Goal: Task Accomplishment & Management: Complete application form

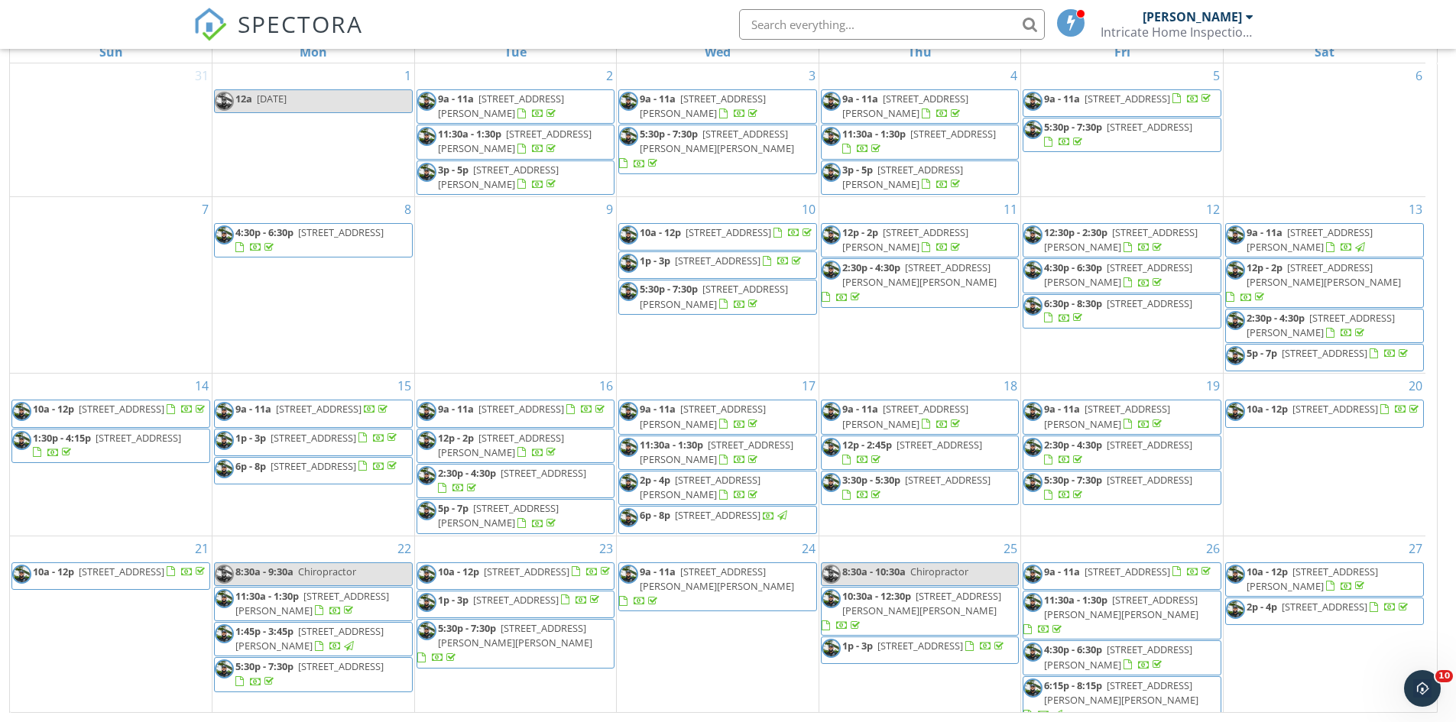
scroll to position [125, 0]
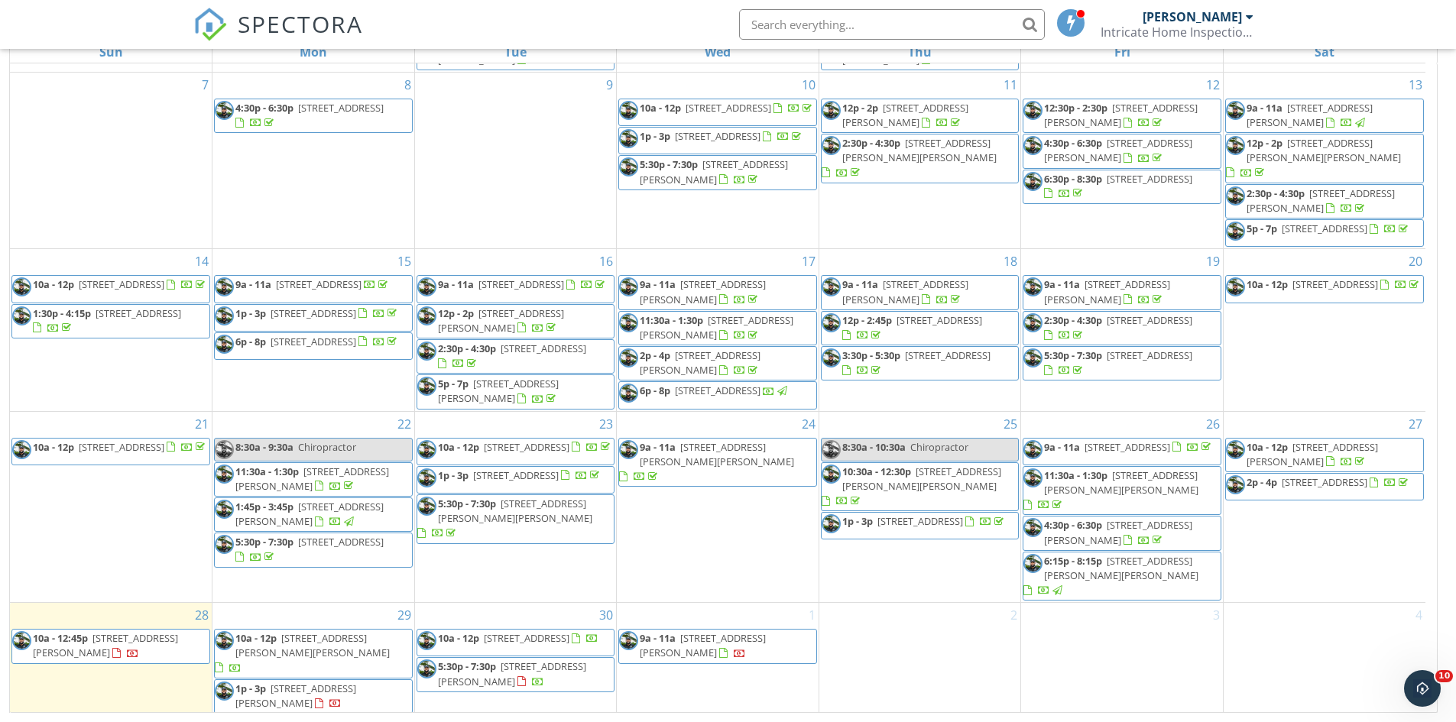
click at [514, 50] on body "SPECTORA [PERSON_NAME] Intricate Home Inspections LLC. Role: Inspector Dashboar…" at bounding box center [728, 260] width 1456 height 926
click at [515, 50] on link "Tue" at bounding box center [515, 51] width 28 height 21
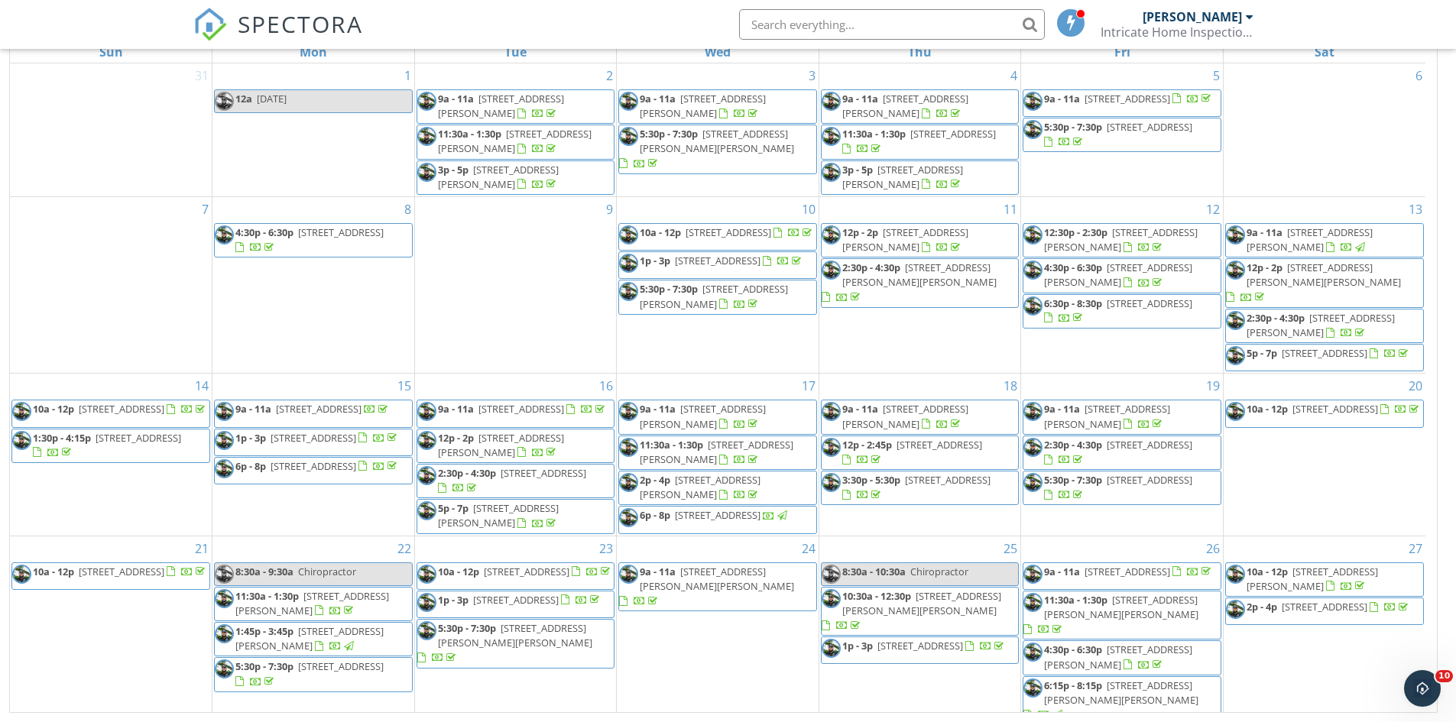
scroll to position [0, 0]
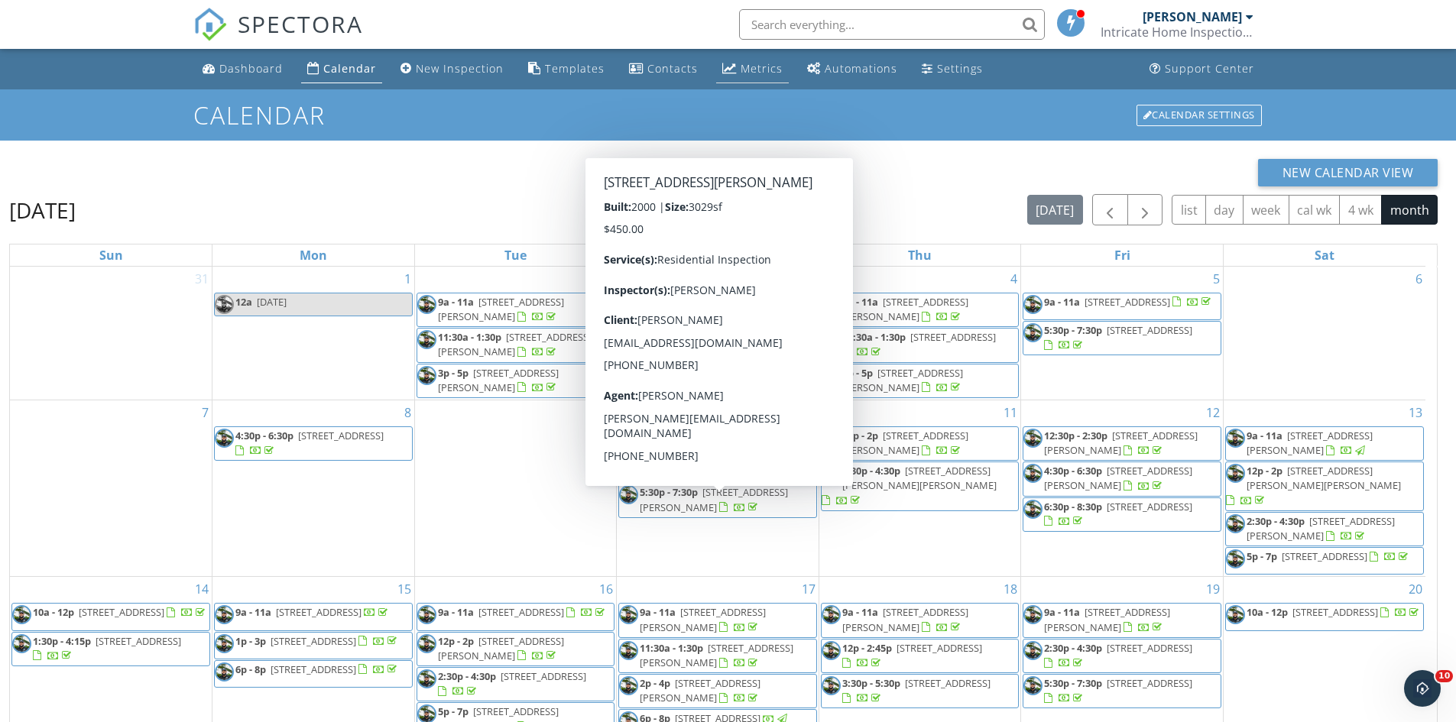
click at [755, 64] on div "Metrics" at bounding box center [762, 68] width 42 height 15
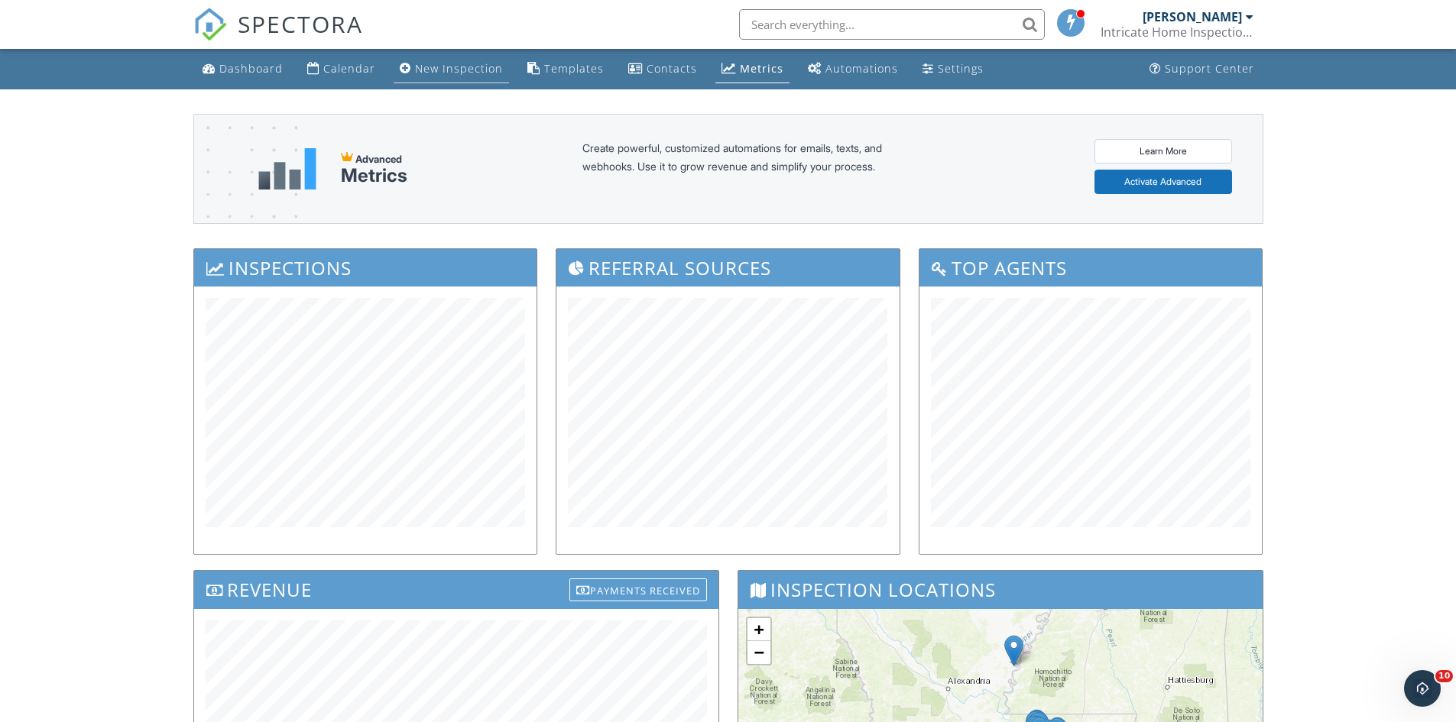
click at [498, 73] on link "New Inspection" at bounding box center [451, 69] width 115 height 28
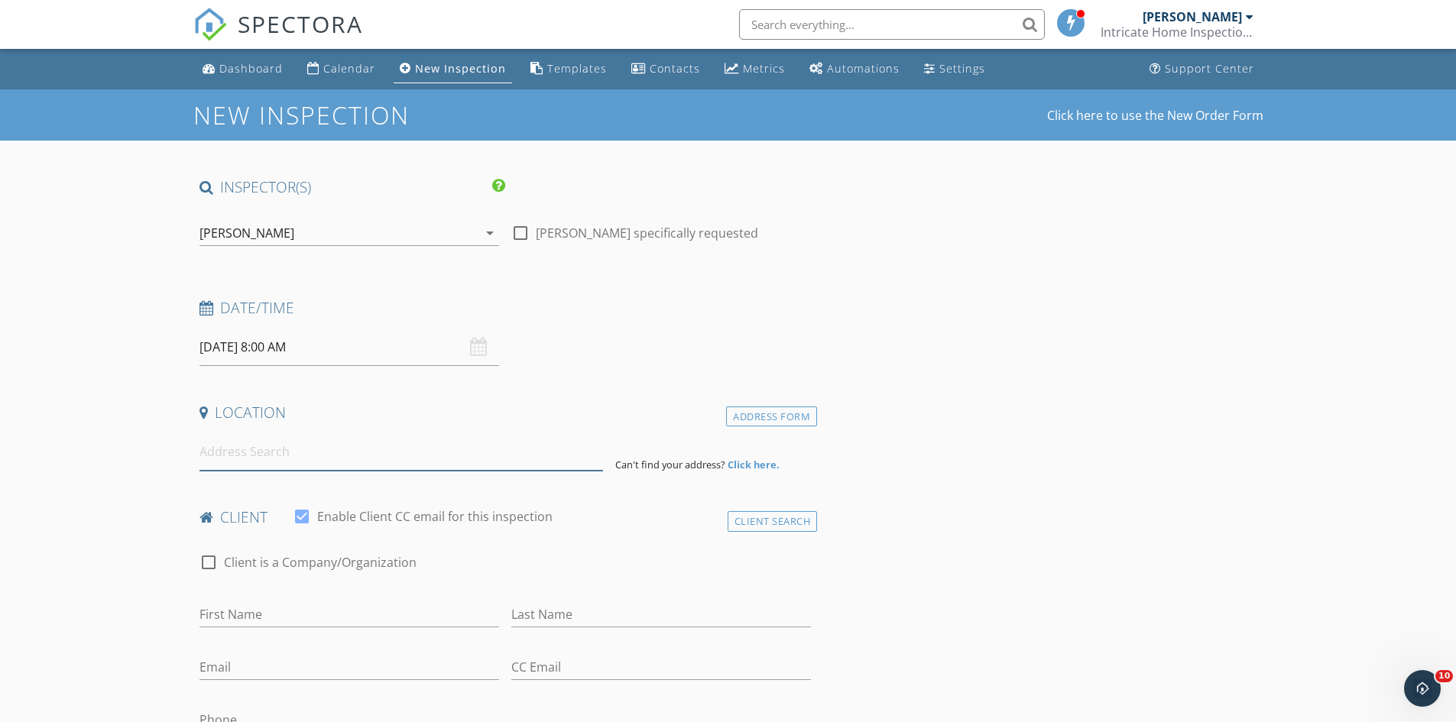
click at [390, 458] on input at bounding box center [402, 451] width 404 height 37
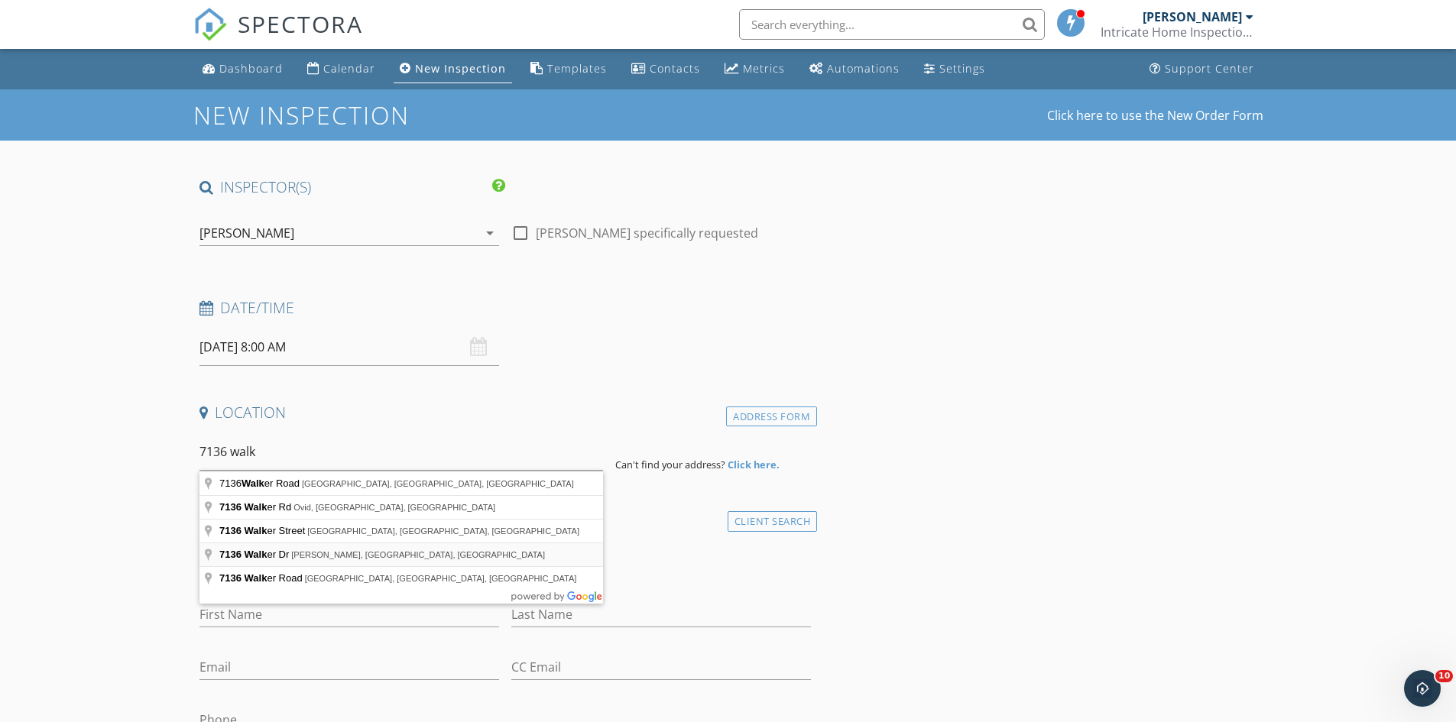
type input "7136 Walker Dr, Baker, LA, USA"
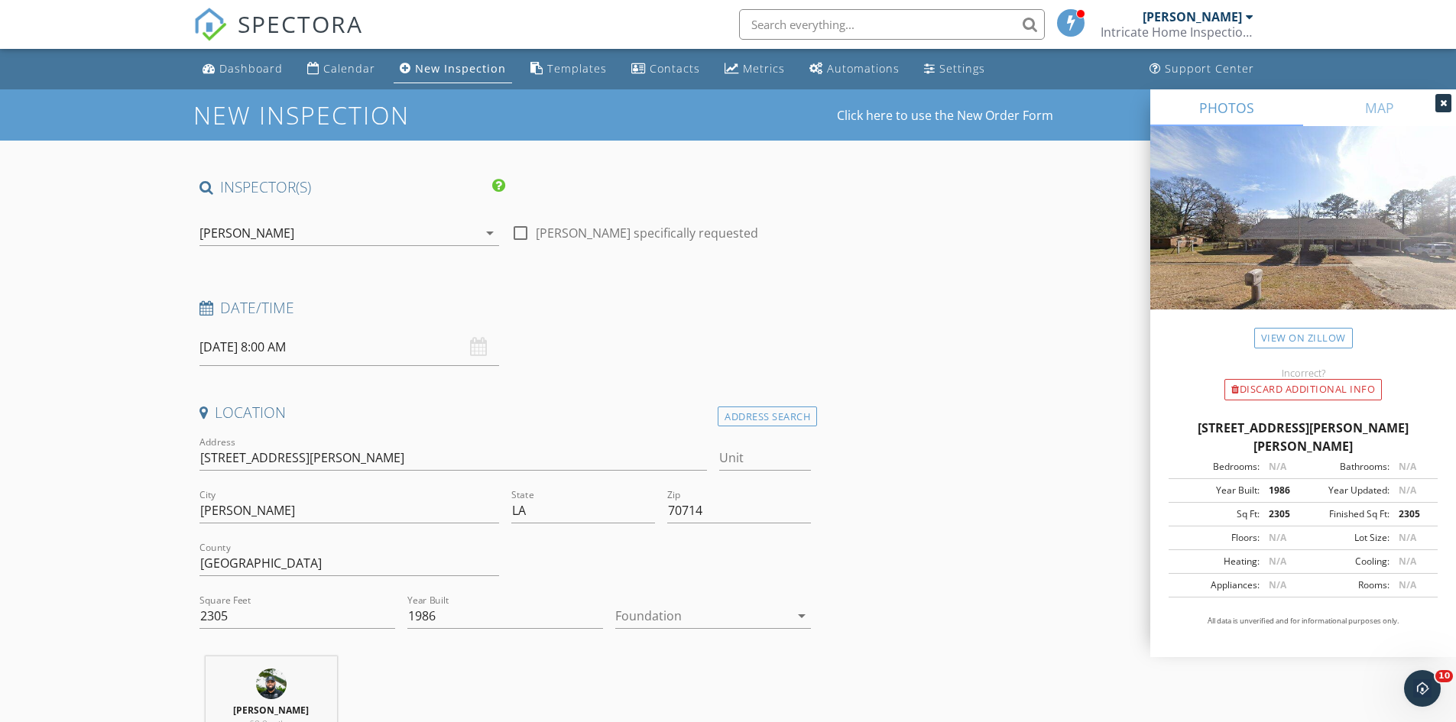
click at [303, 339] on input "09/29/2025 8:00 AM" at bounding box center [350, 347] width 300 height 37
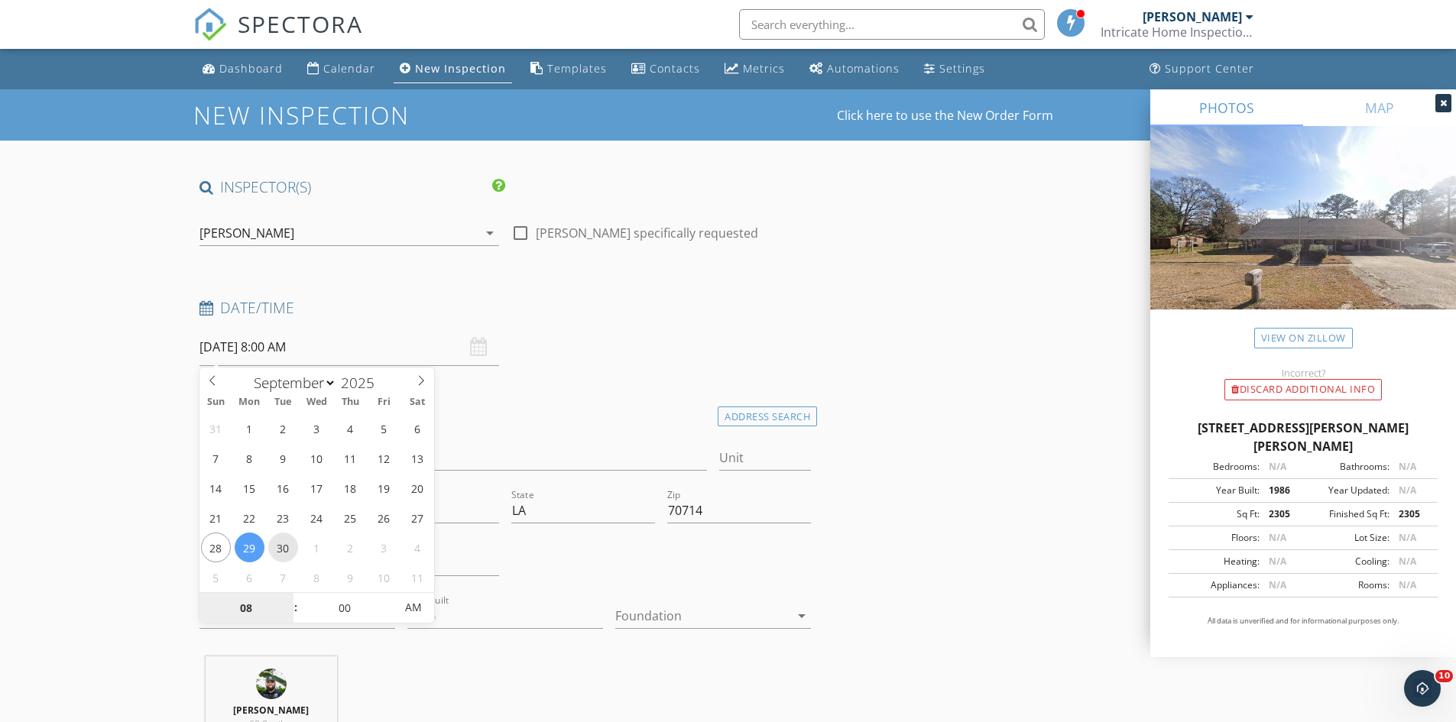
type input "09/30/2025 8:00 AM"
type input "09"
type input "09/30/2025 9:00 AM"
click at [291, 600] on span at bounding box center [288, 600] width 11 height 15
type input "10"
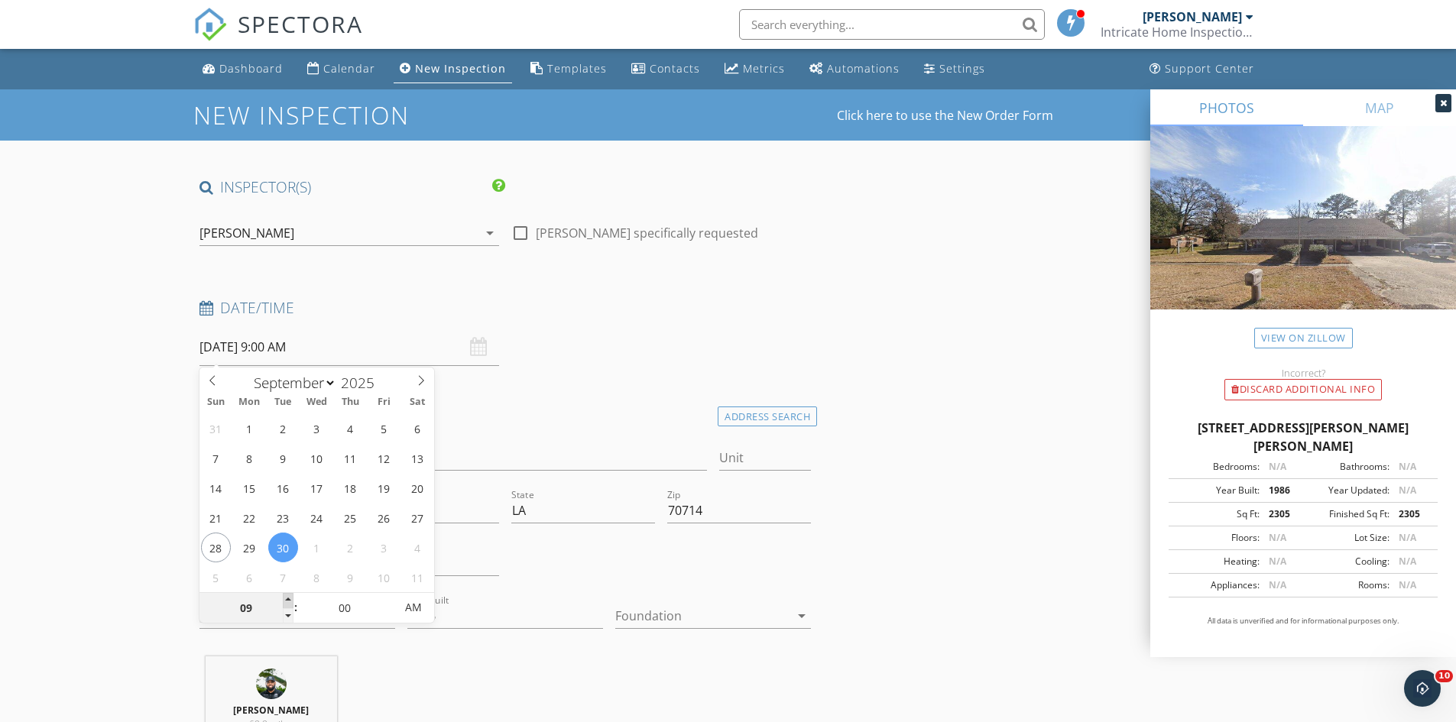
type input "09/30/2025 10:00 AM"
click at [291, 600] on span at bounding box center [288, 600] width 11 height 15
type input "11"
type input "09/30/2025 11:00 AM"
click at [291, 600] on span at bounding box center [288, 600] width 11 height 15
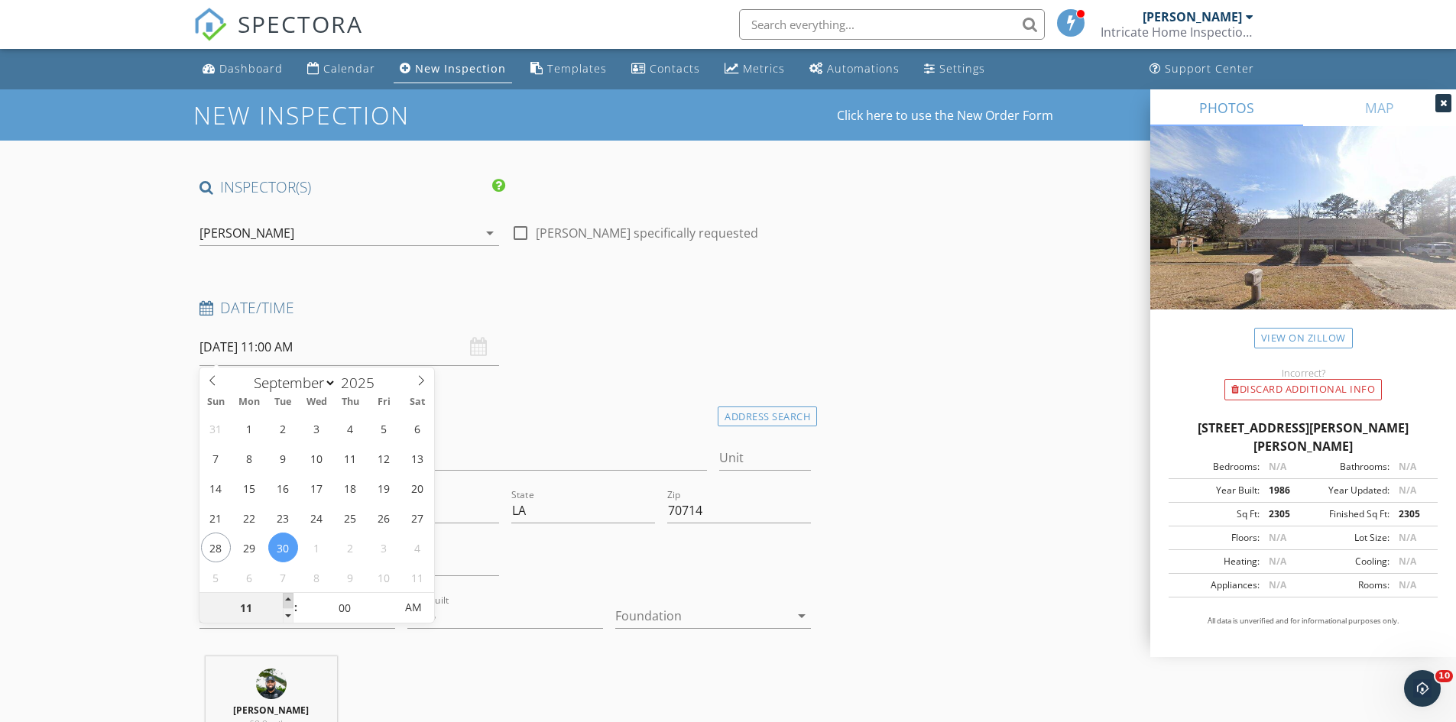
type input "12"
type input "09/30/2025 12:00 PM"
click at [291, 600] on span at bounding box center [288, 600] width 11 height 15
type input "01"
type input "09/30/2025 1:00 PM"
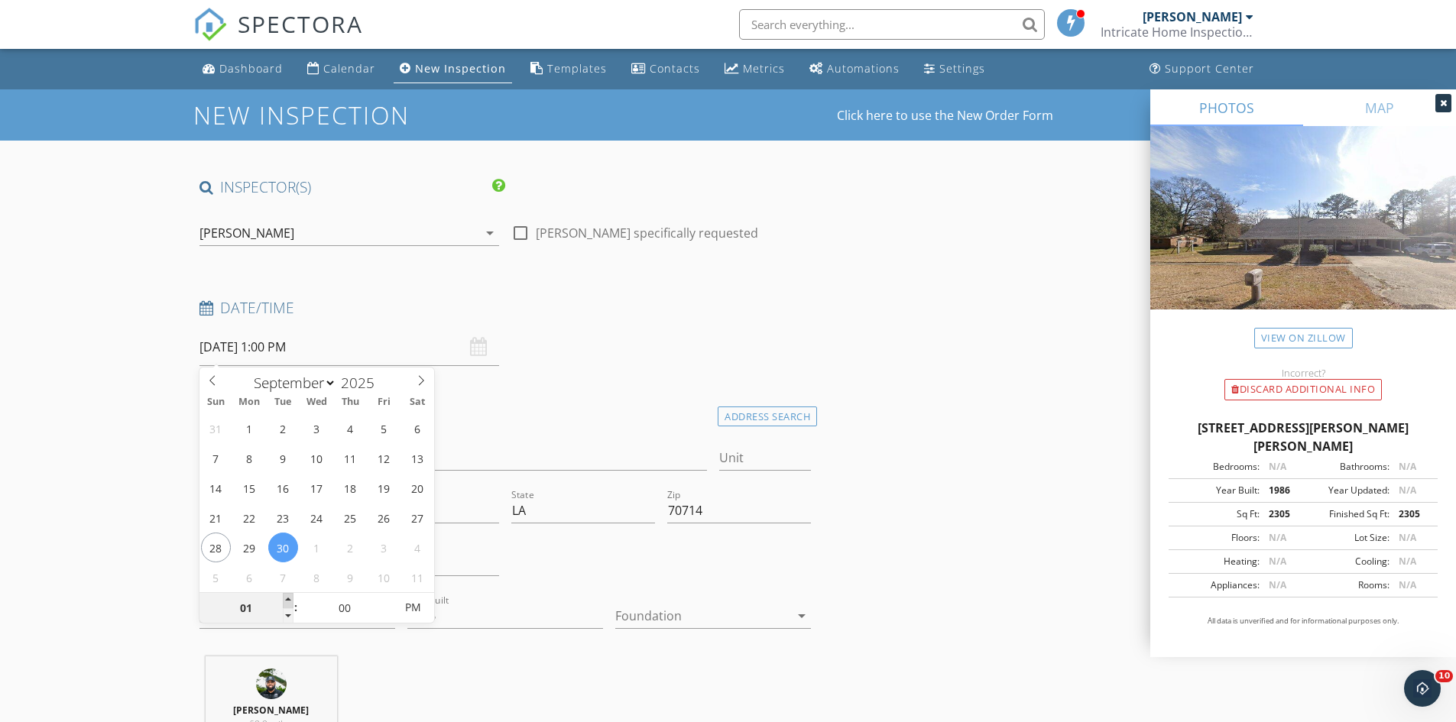
click at [291, 600] on span at bounding box center [288, 600] width 11 height 15
type input "05"
type input "09/30/2025 1:05 PM"
click at [382, 599] on span at bounding box center [386, 600] width 11 height 15
type input "10"
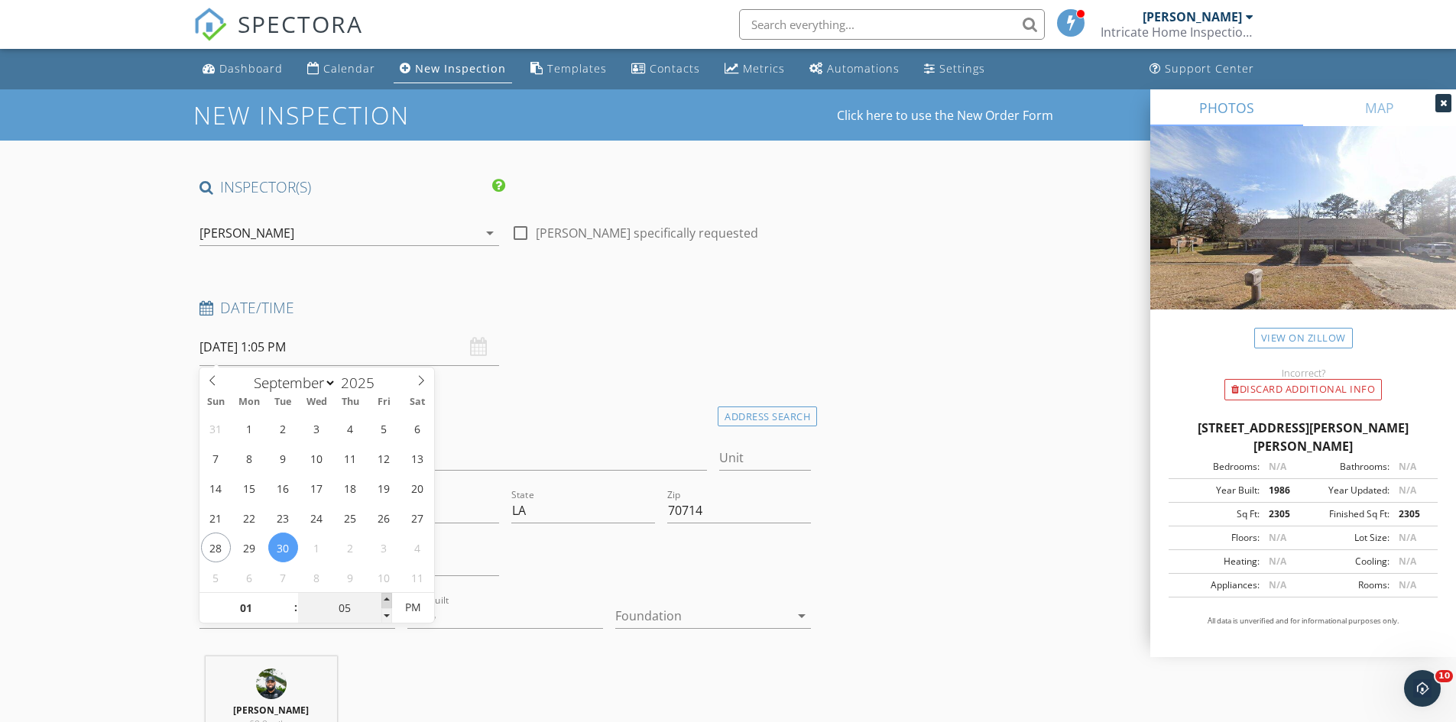
type input "09/30/2025 1:10 PM"
click at [383, 599] on span at bounding box center [386, 600] width 11 height 15
type input "15"
type input "09/30/2025 1:15 PM"
click at [384, 599] on span at bounding box center [386, 600] width 11 height 15
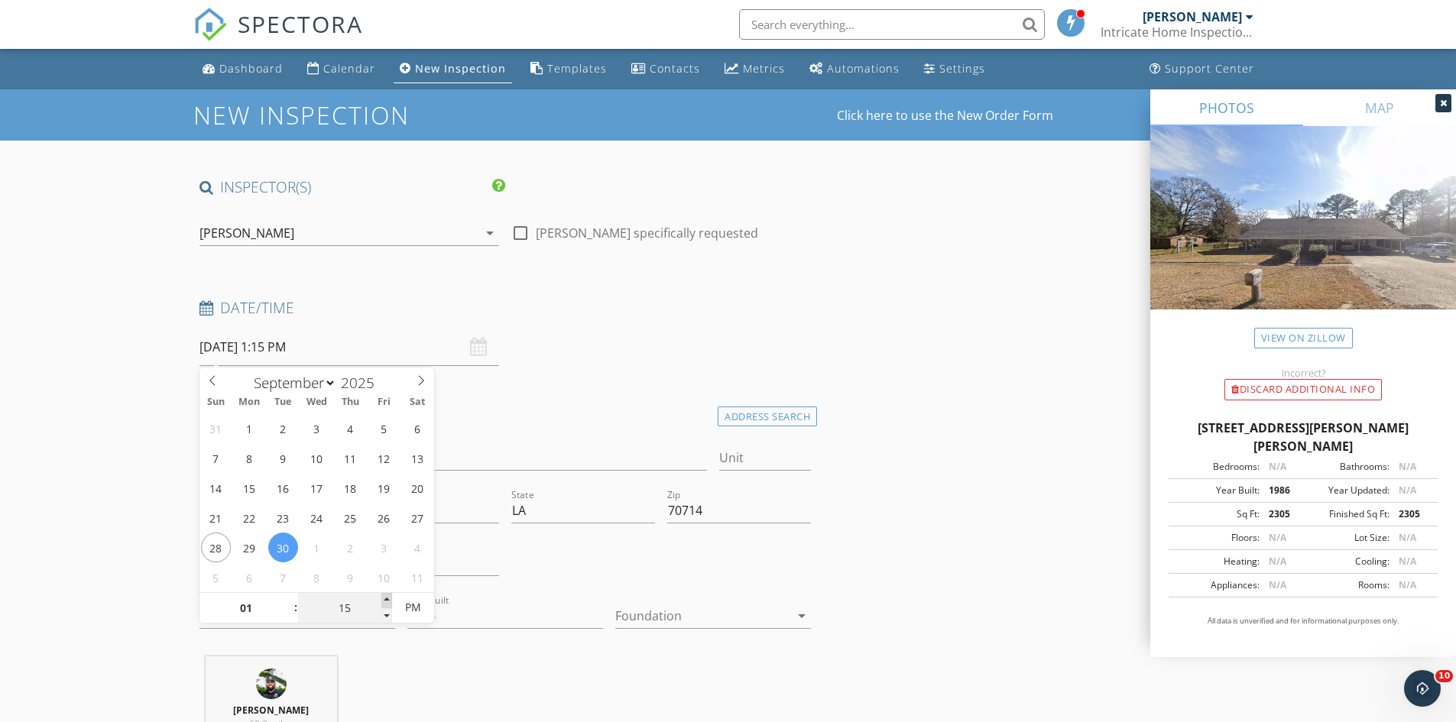
type input "20"
type input "09/30/2025 1:20 PM"
click at [385, 599] on span at bounding box center [386, 600] width 11 height 15
type input "25"
type input "09/30/2025 1:25 PM"
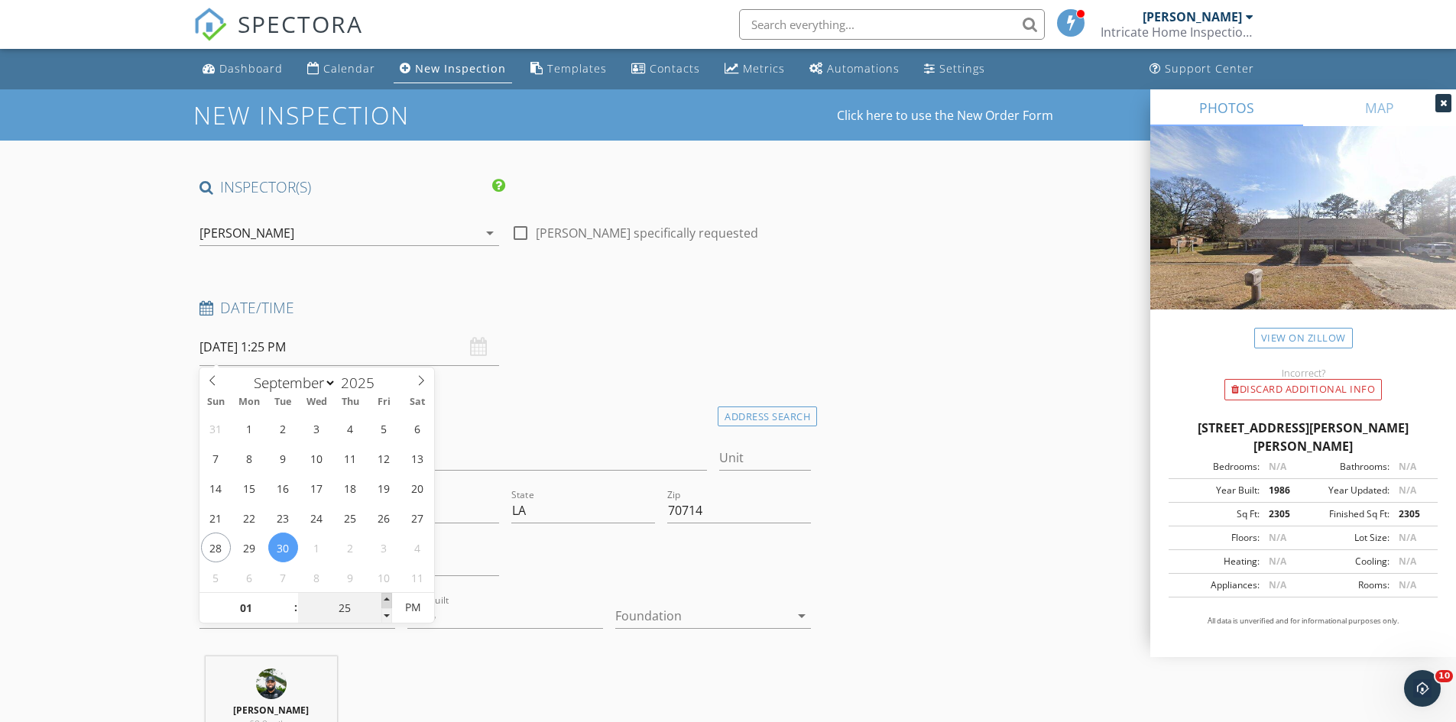
type input "30"
type input "09/30/2025 1:30 PM"
click at [385, 597] on span at bounding box center [386, 600] width 11 height 15
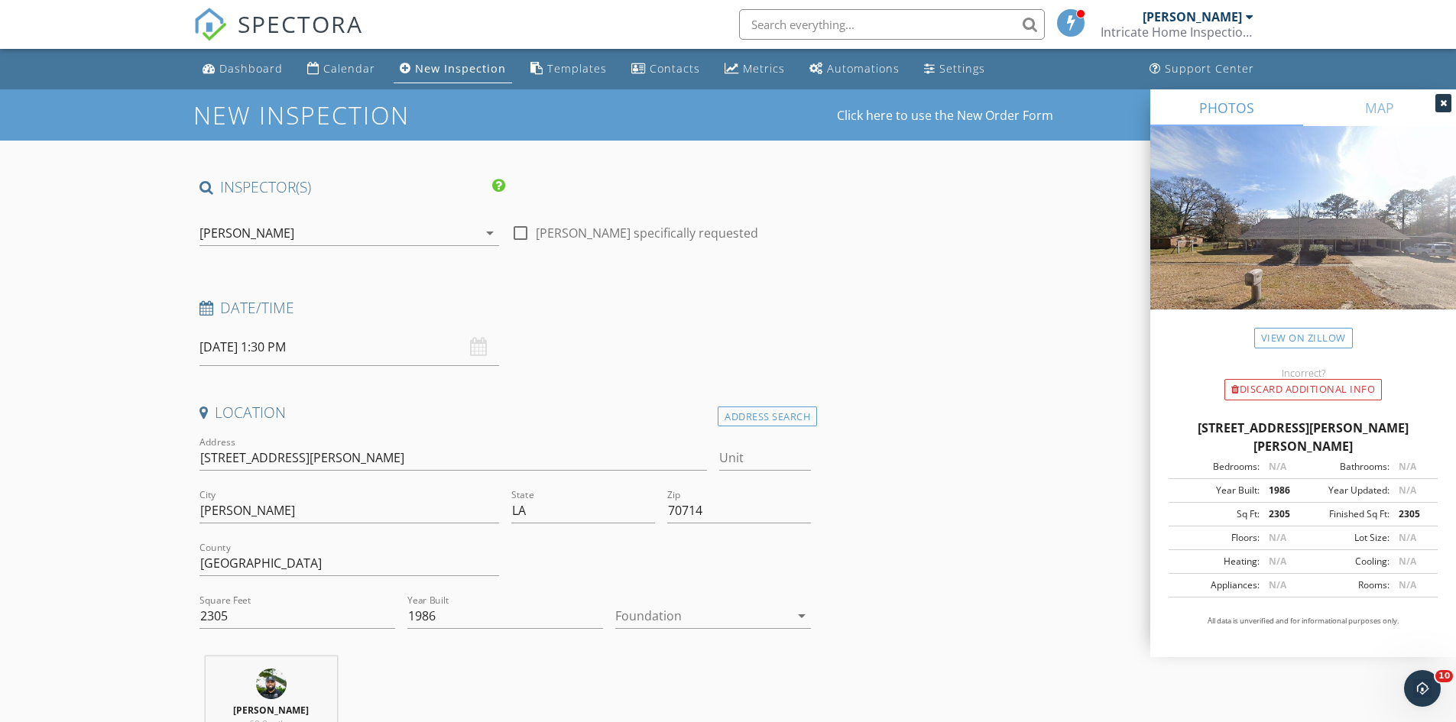
click at [655, 337] on div "Date/Time 09/30/2025 1:30 PM" at bounding box center [505, 332] width 625 height 68
click at [732, 619] on div at bounding box center [702, 616] width 174 height 24
click at [738, 608] on div "Basement" at bounding box center [713, 621] width 171 height 37
click at [721, 622] on div "Basement" at bounding box center [702, 616] width 174 height 24
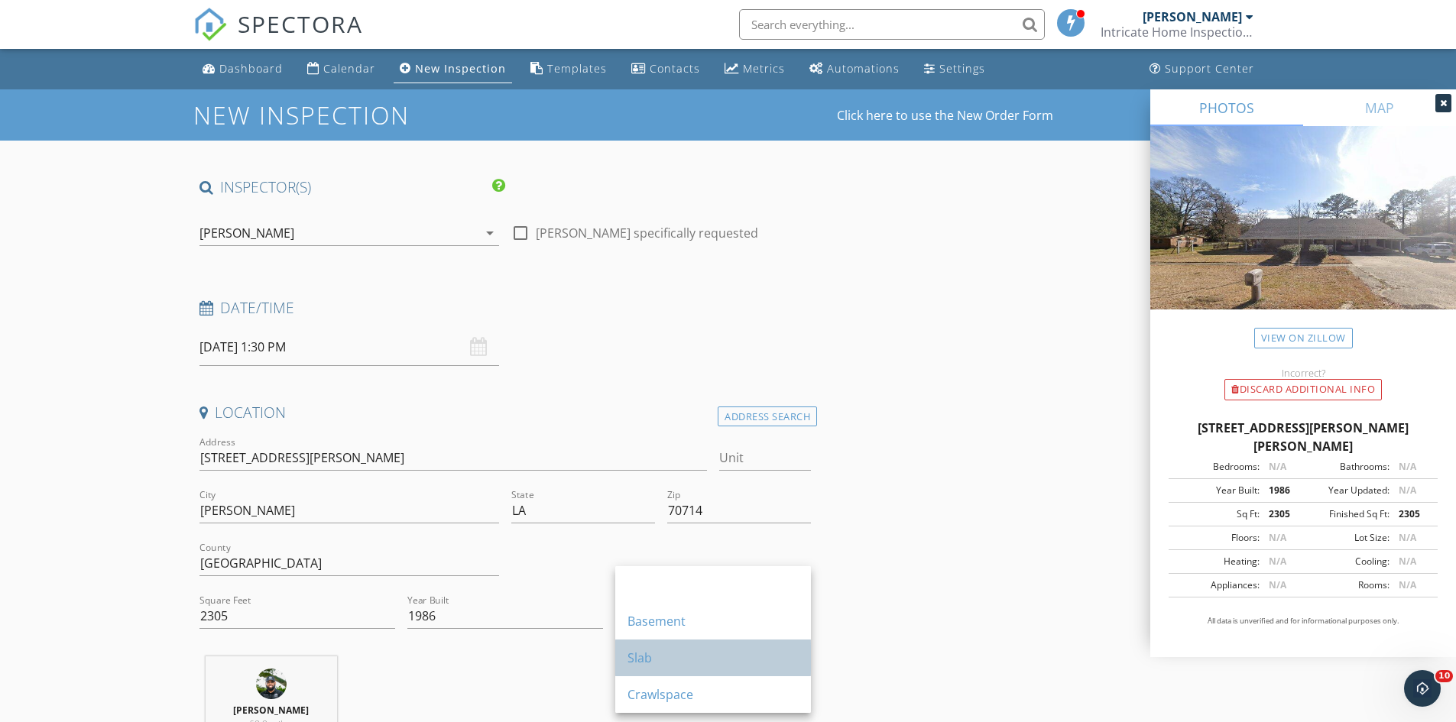
click at [703, 662] on div "Slab" at bounding box center [713, 658] width 171 height 18
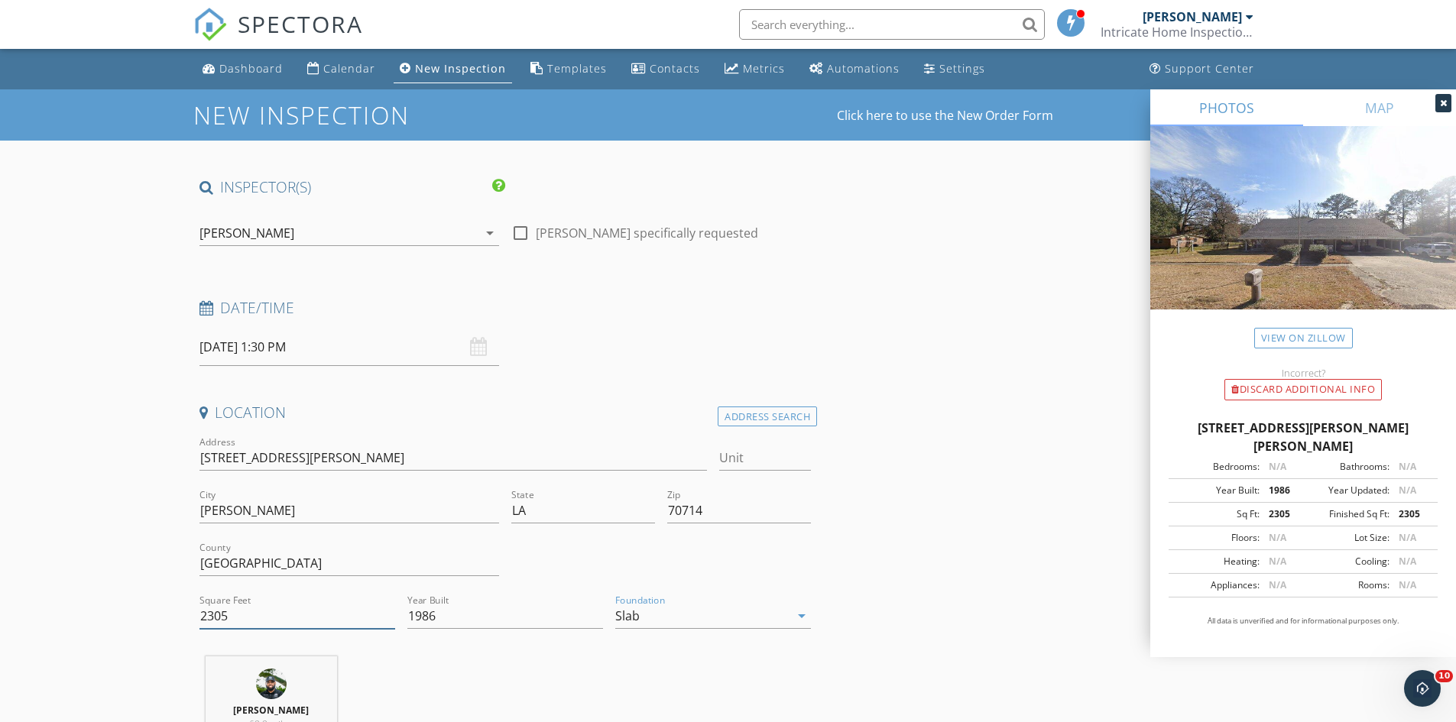
click at [268, 606] on input "2305" at bounding box center [298, 616] width 196 height 25
type input "2301"
click at [484, 612] on input "1986" at bounding box center [505, 616] width 196 height 25
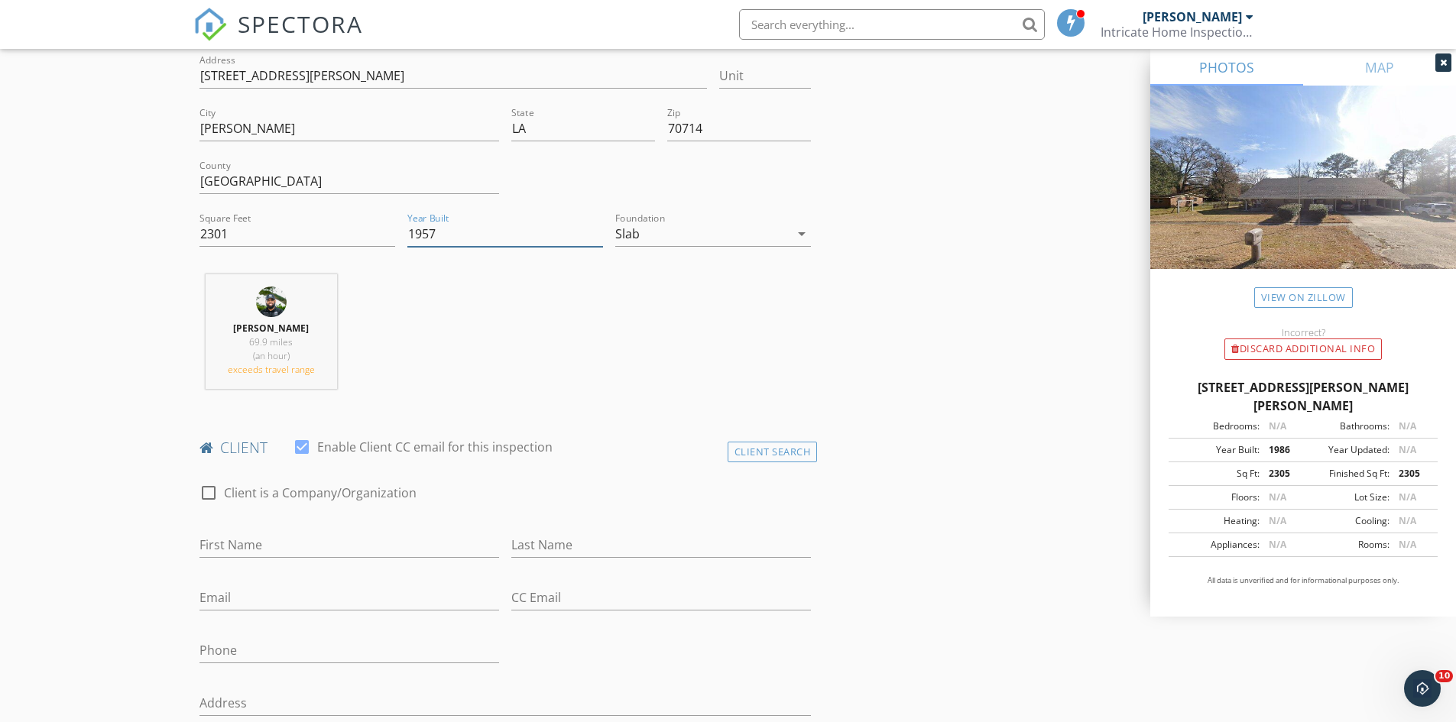
type input "1957"
click at [316, 538] on input "First Name" at bounding box center [350, 545] width 300 height 25
type input "Ashley"
type input "Mitchell"
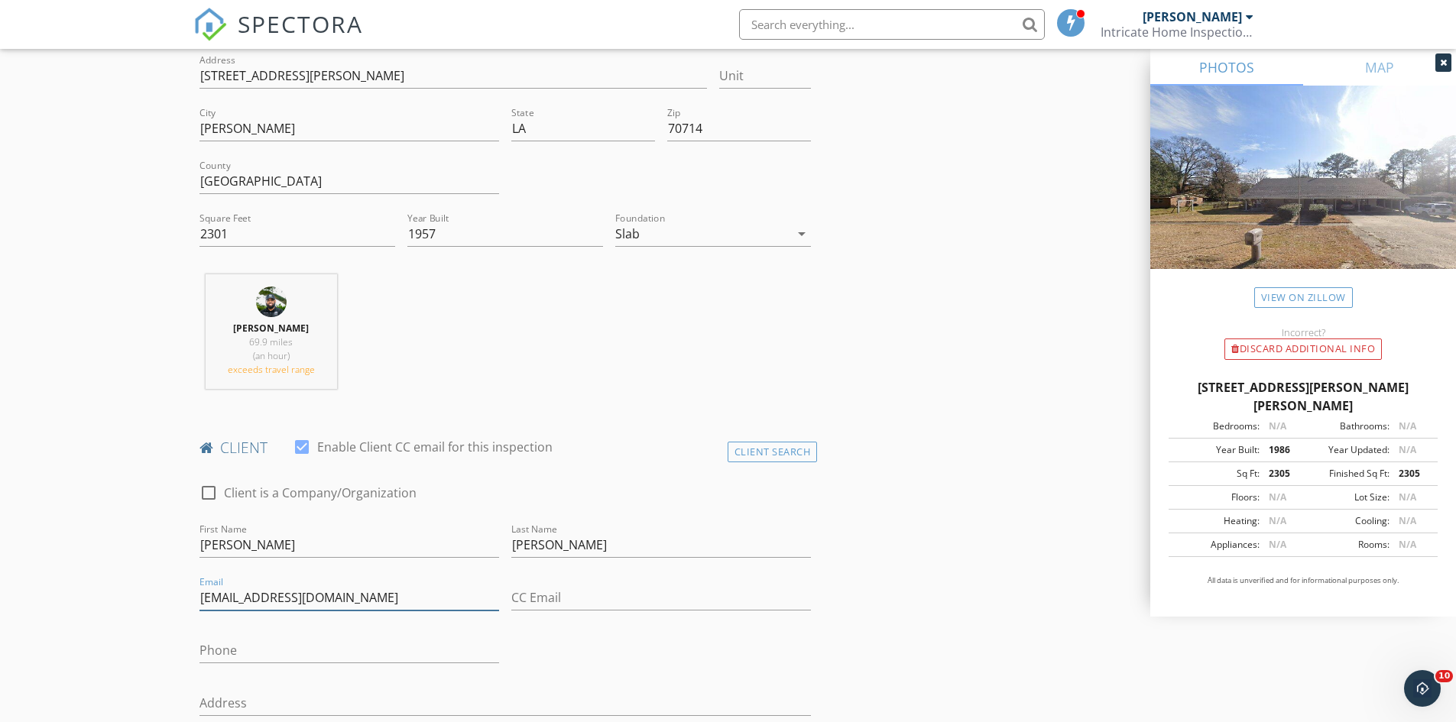
type input "Ashleylovemyboys88@gmail.com"
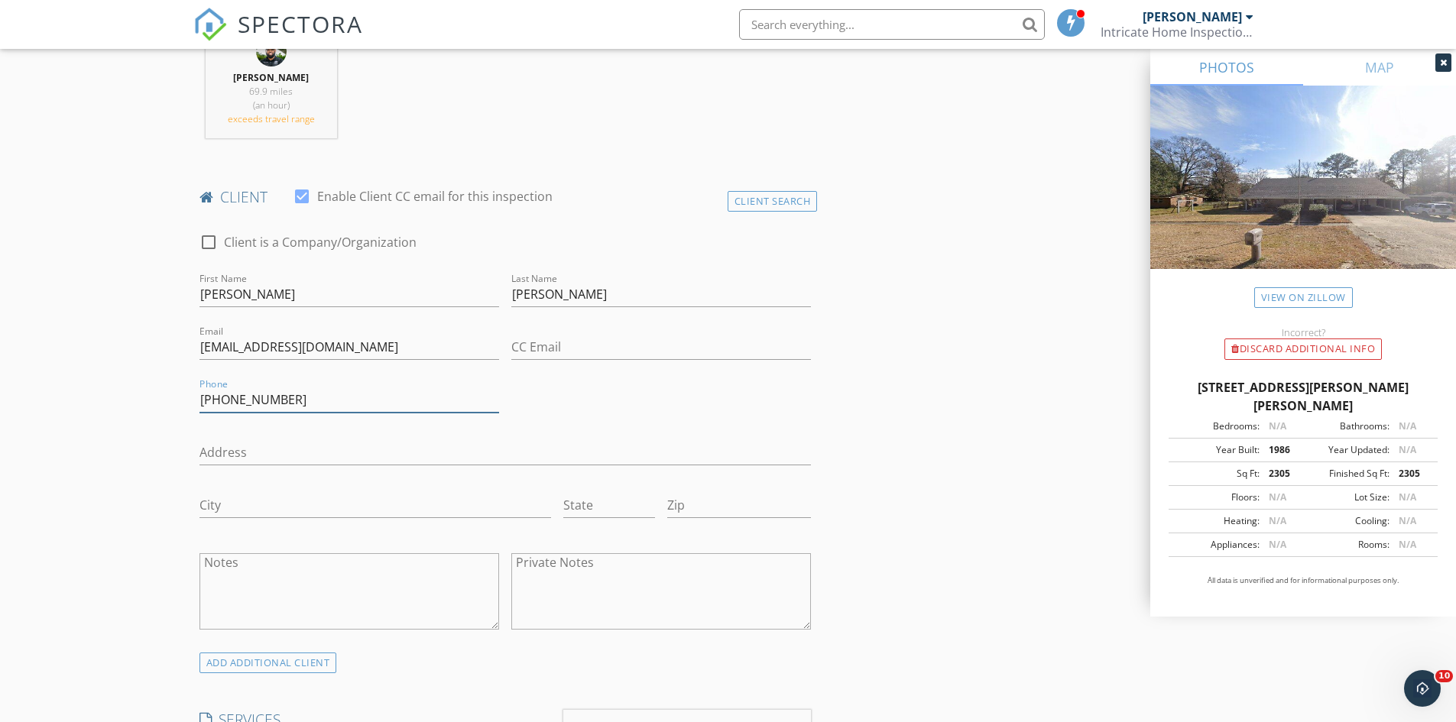
scroll to position [841, 0]
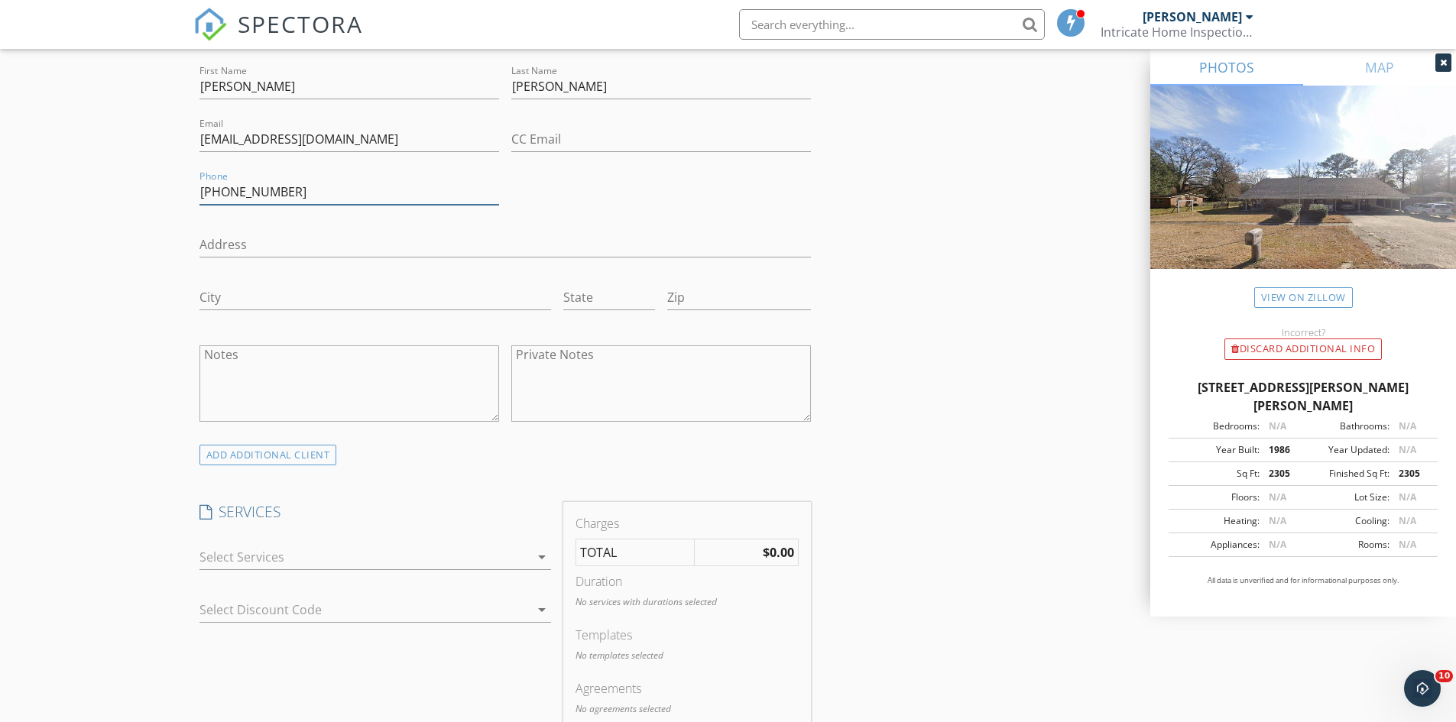
drag, startPoint x: 383, startPoint y: 546, endPoint x: 384, endPoint y: 570, distance: 24.5
type input "225-362-2868"
click at [381, 555] on div at bounding box center [365, 557] width 330 height 24
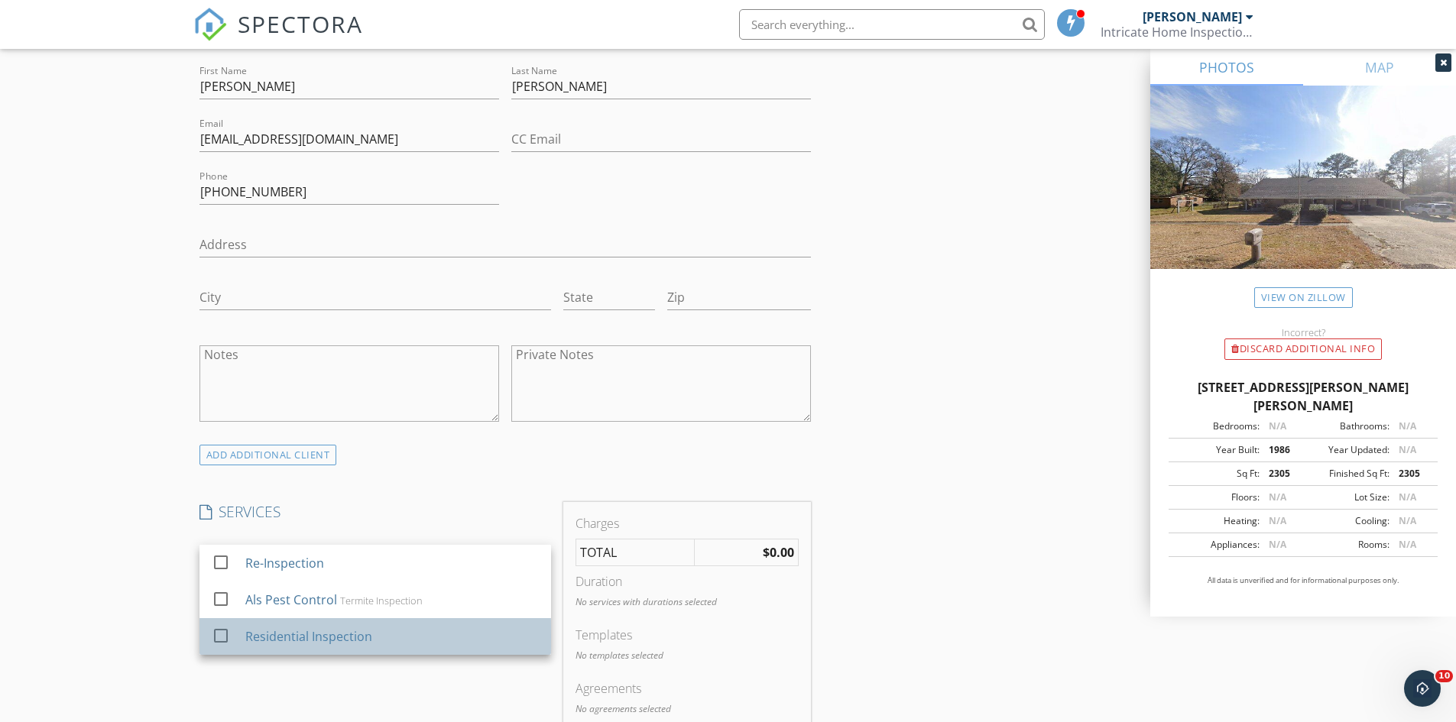
click at [371, 645] on div "Residential Inspection" at bounding box center [392, 637] width 294 height 31
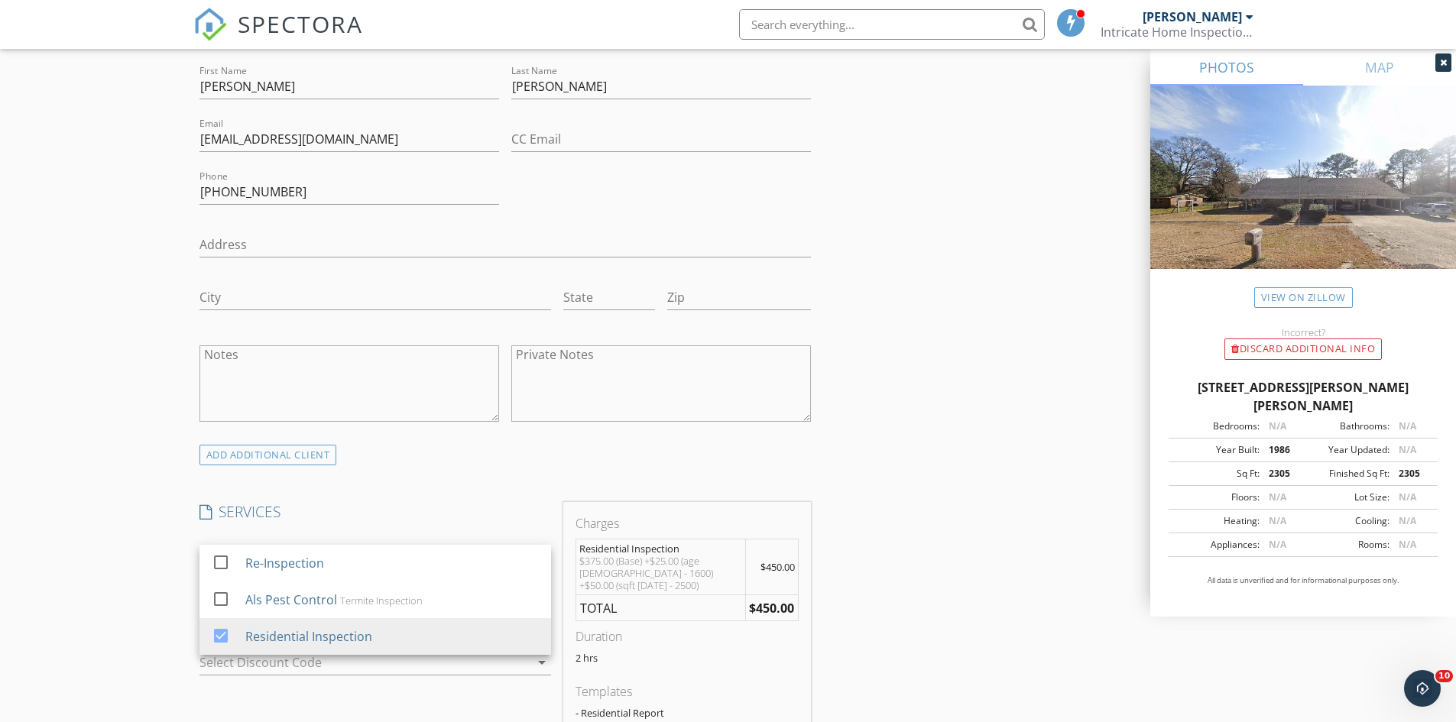
click at [952, 558] on div "INSPECTOR(S) check_box Nicholas Pearson PRIMARY Nicholas Pearson arrow_drop_dow…" at bounding box center [728, 626] width 1070 height 2581
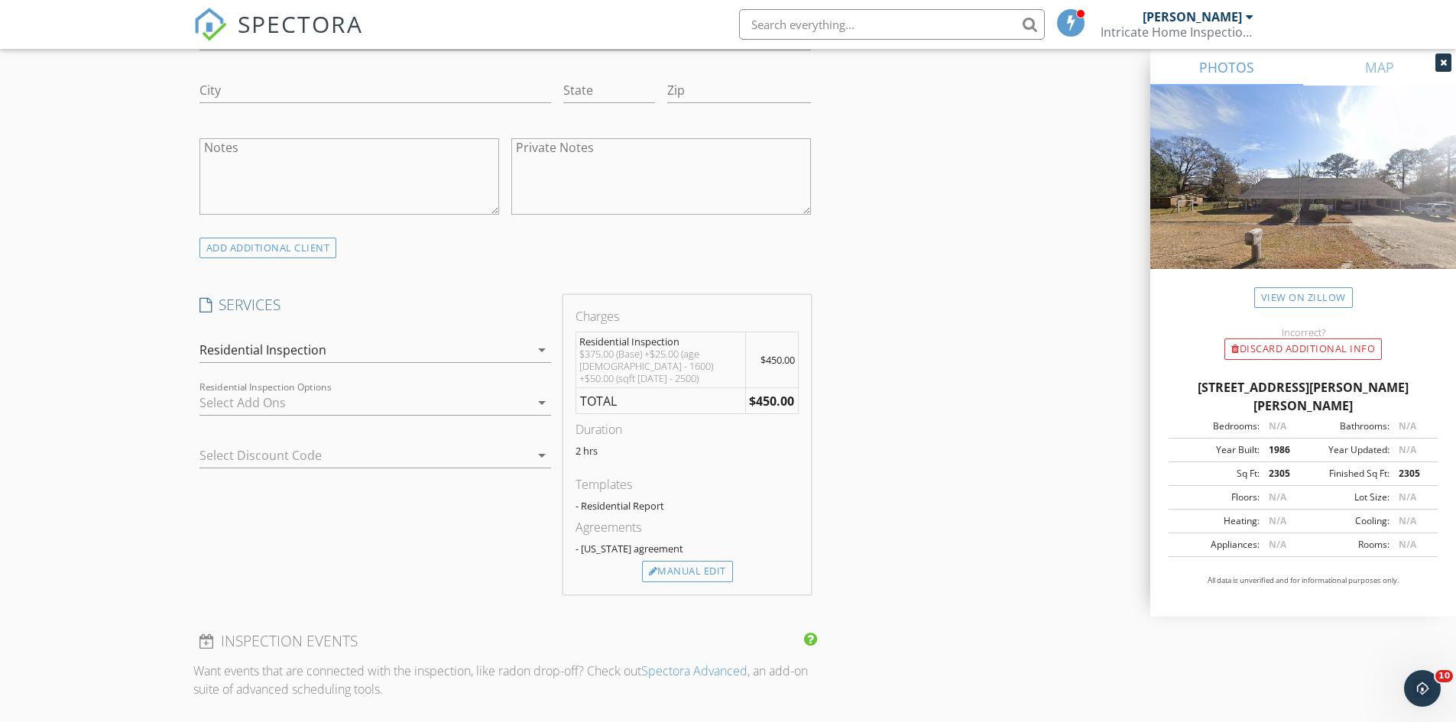
scroll to position [1070, 0]
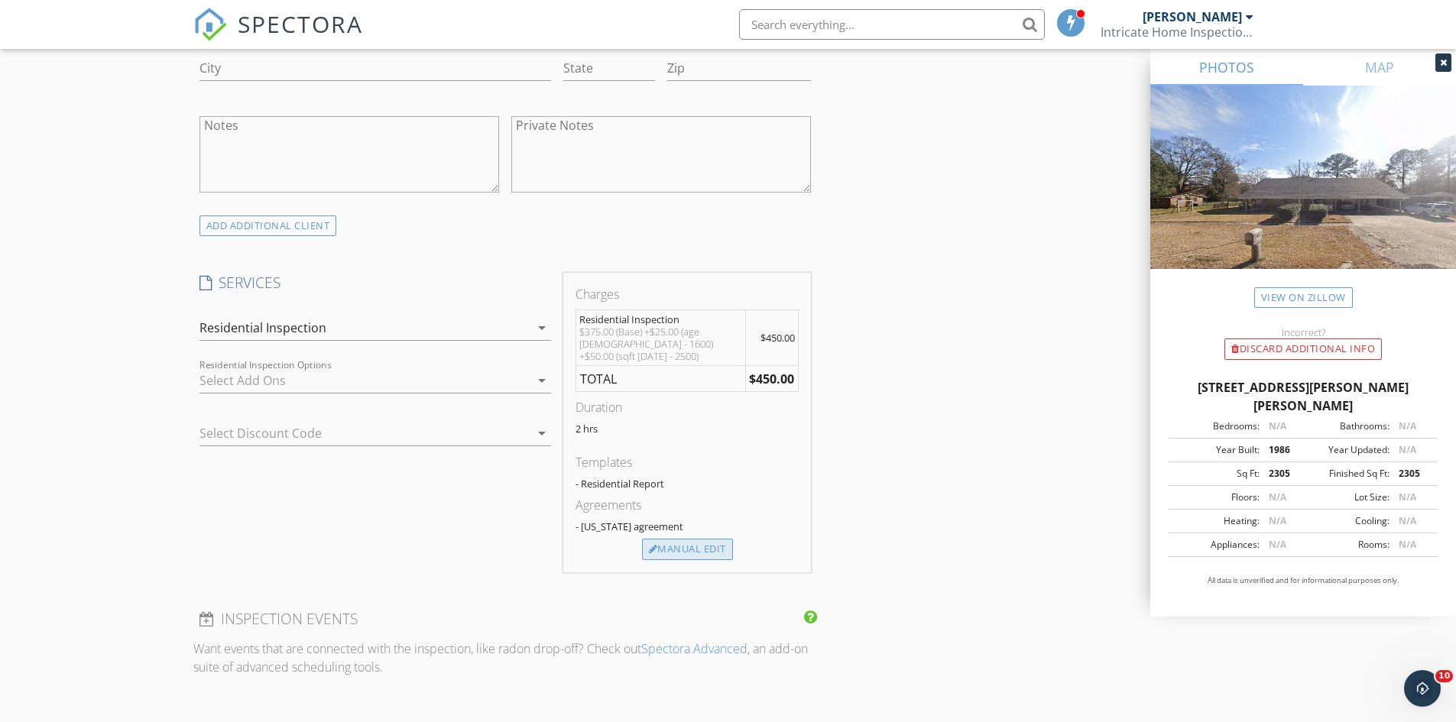
click at [722, 545] on div "Manual Edit" at bounding box center [687, 549] width 91 height 21
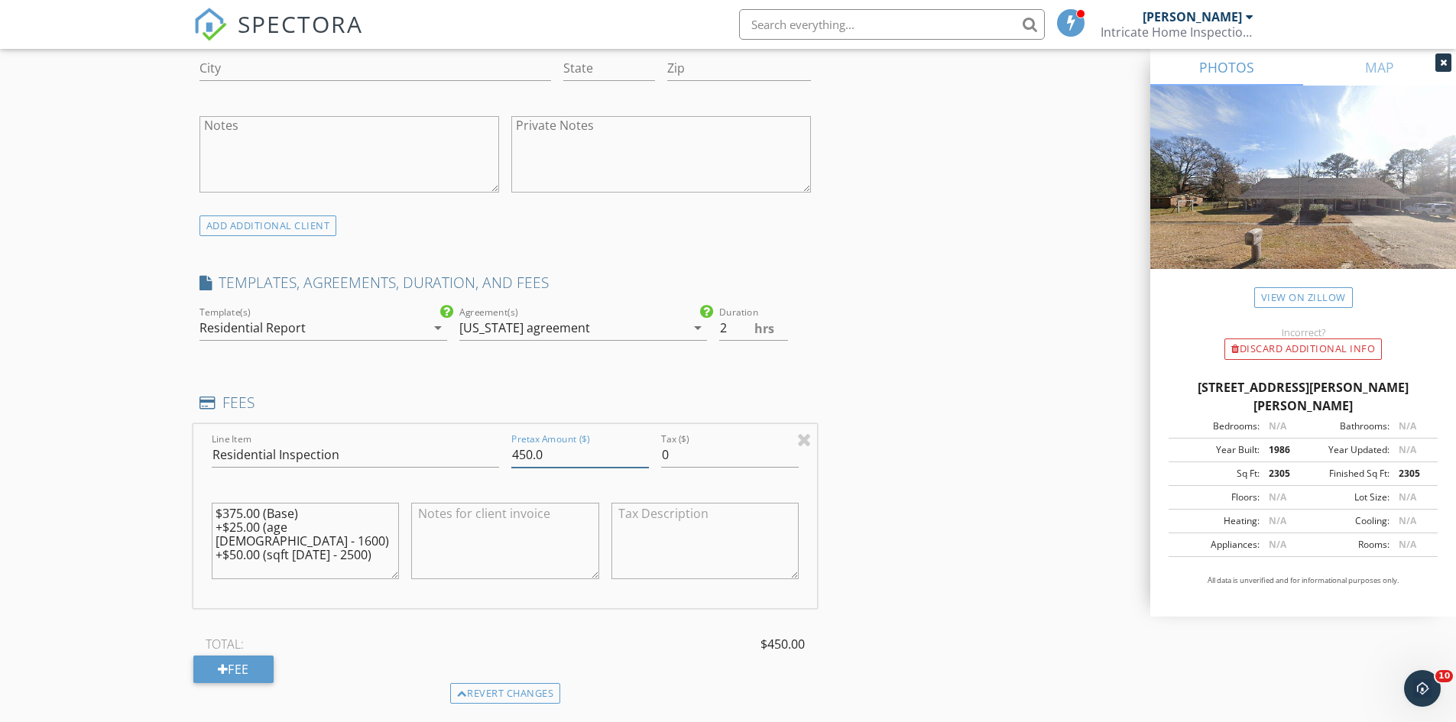
click at [533, 454] on input "450.0" at bounding box center [580, 455] width 138 height 25
drag, startPoint x: 348, startPoint y: 521, endPoint x: 190, endPoint y: 534, distance: 158.0
click at [183, 531] on div "New Inspection Click here to use the New Order Form INSPECTOR(S) check_box Nich…" at bounding box center [728, 437] width 1456 height 2837
type textarea "$375.00 (Base) +$50.00 (sqft 2001 - 2500)"
drag, startPoint x: 532, startPoint y: 459, endPoint x: 540, endPoint y: 455, distance: 8.5
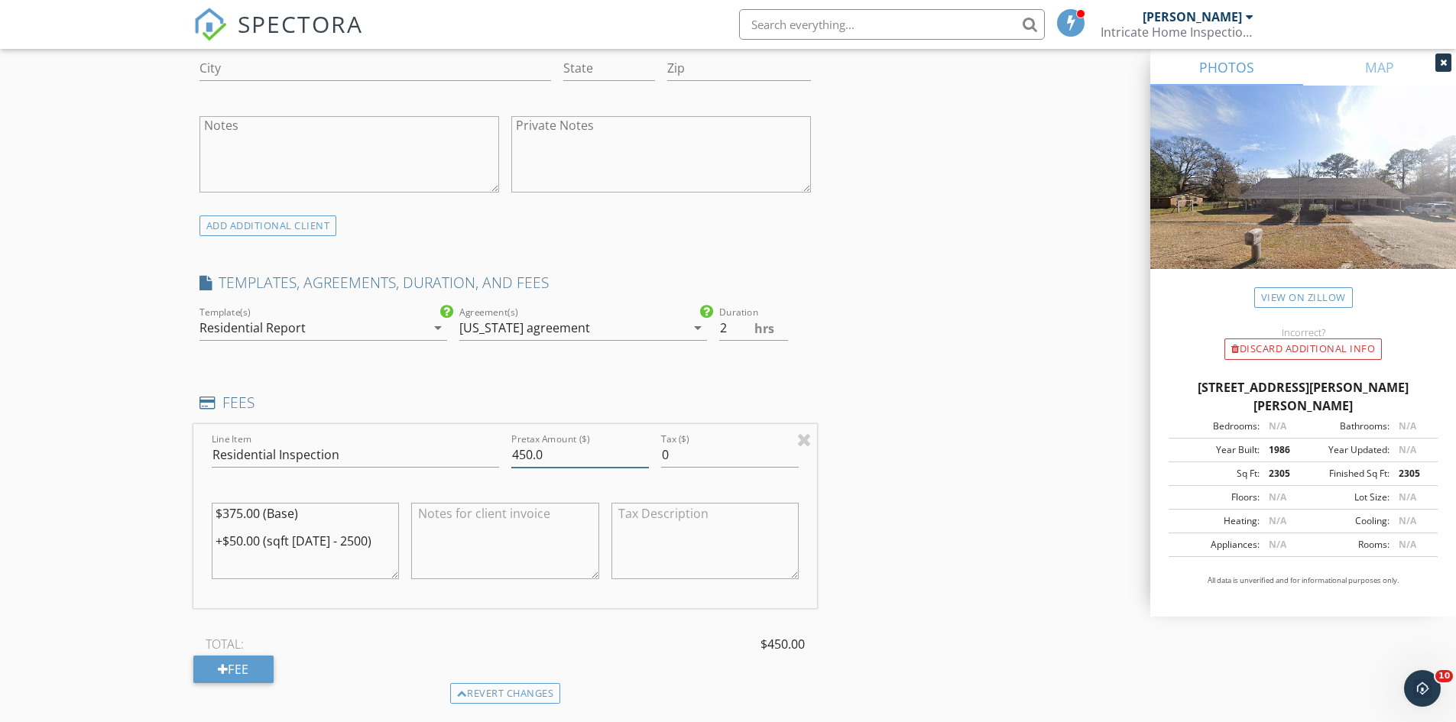
click at [539, 456] on input "450.0" at bounding box center [580, 455] width 138 height 25
type input "425.0"
drag, startPoint x: 980, startPoint y: 318, endPoint x: 969, endPoint y: 336, distance: 21.6
click at [974, 326] on div "INSPECTOR(S) check_box Nicholas Pearson PRIMARY Nicholas Pearson arrow_drop_dow…" at bounding box center [728, 463] width 1070 height 2712
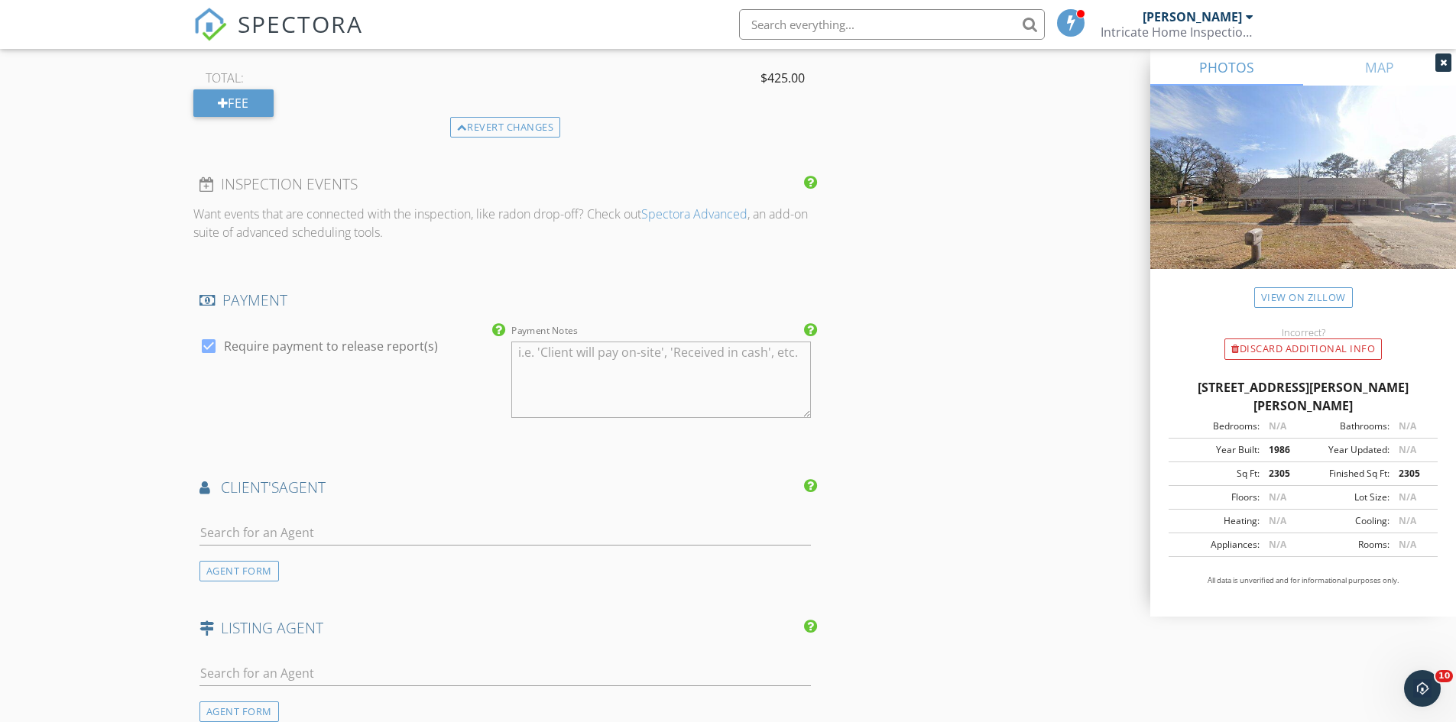
scroll to position [1682, 0]
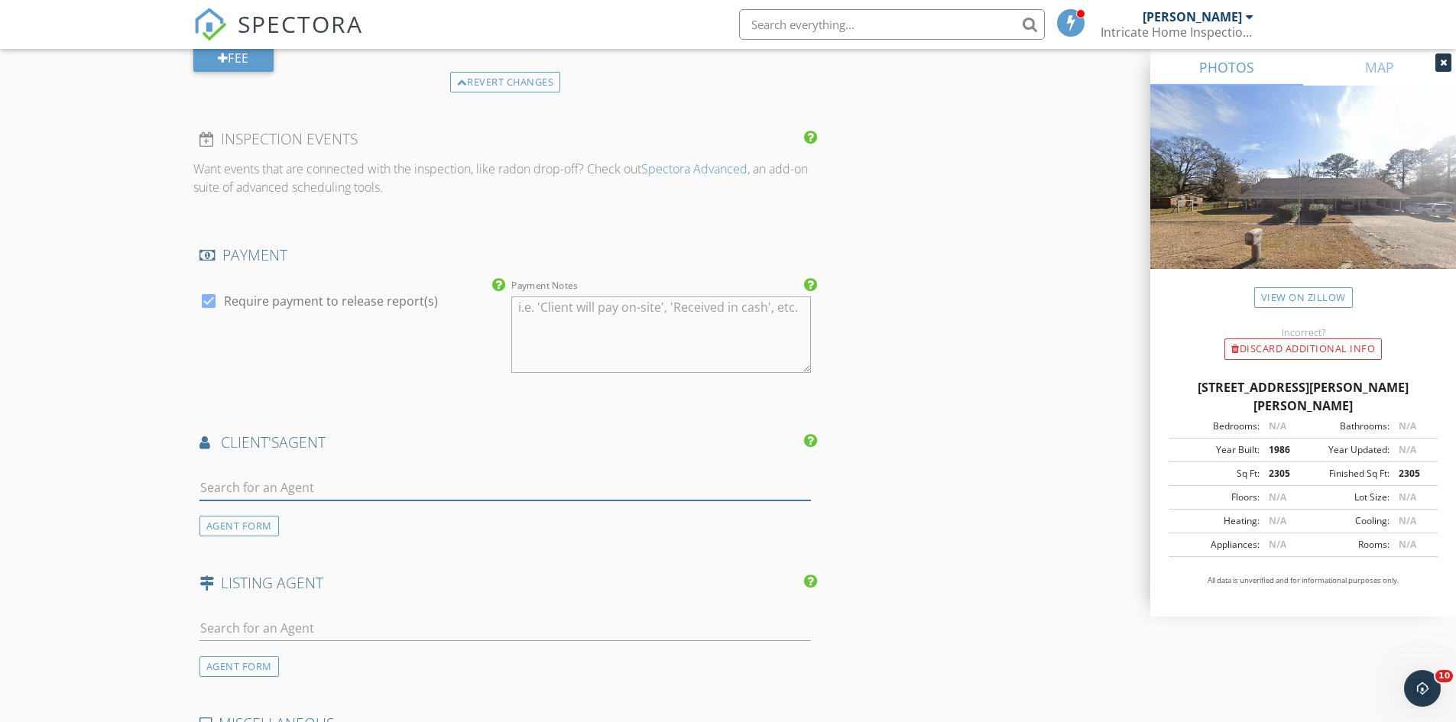
drag, startPoint x: 346, startPoint y: 485, endPoint x: 332, endPoint y: 501, distance: 21.1
click at [346, 485] on input "text" at bounding box center [506, 487] width 612 height 25
type input "larh"
click at [465, 522] on li "LaRhonda Thomas Keller Williams Red Stick Partners" at bounding box center [505, 522] width 611 height 43
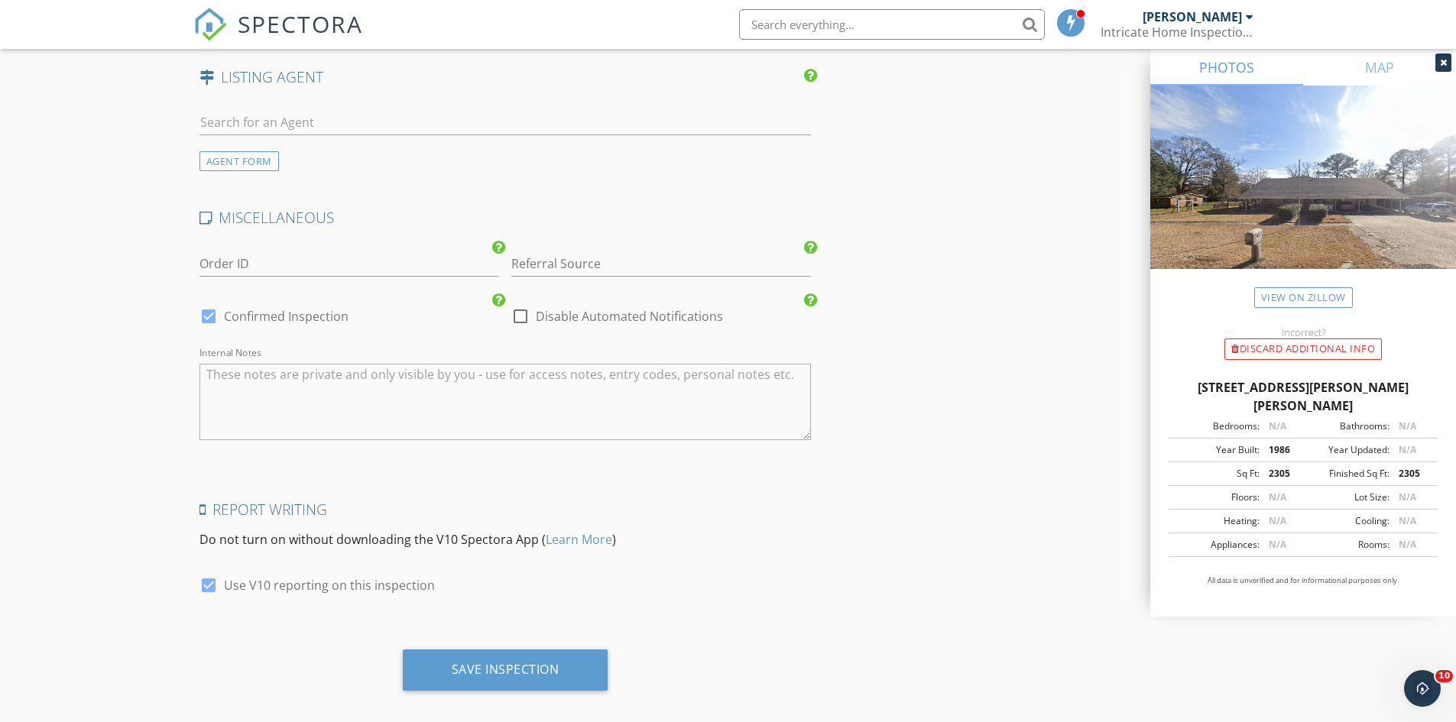
scroll to position [2658, 0]
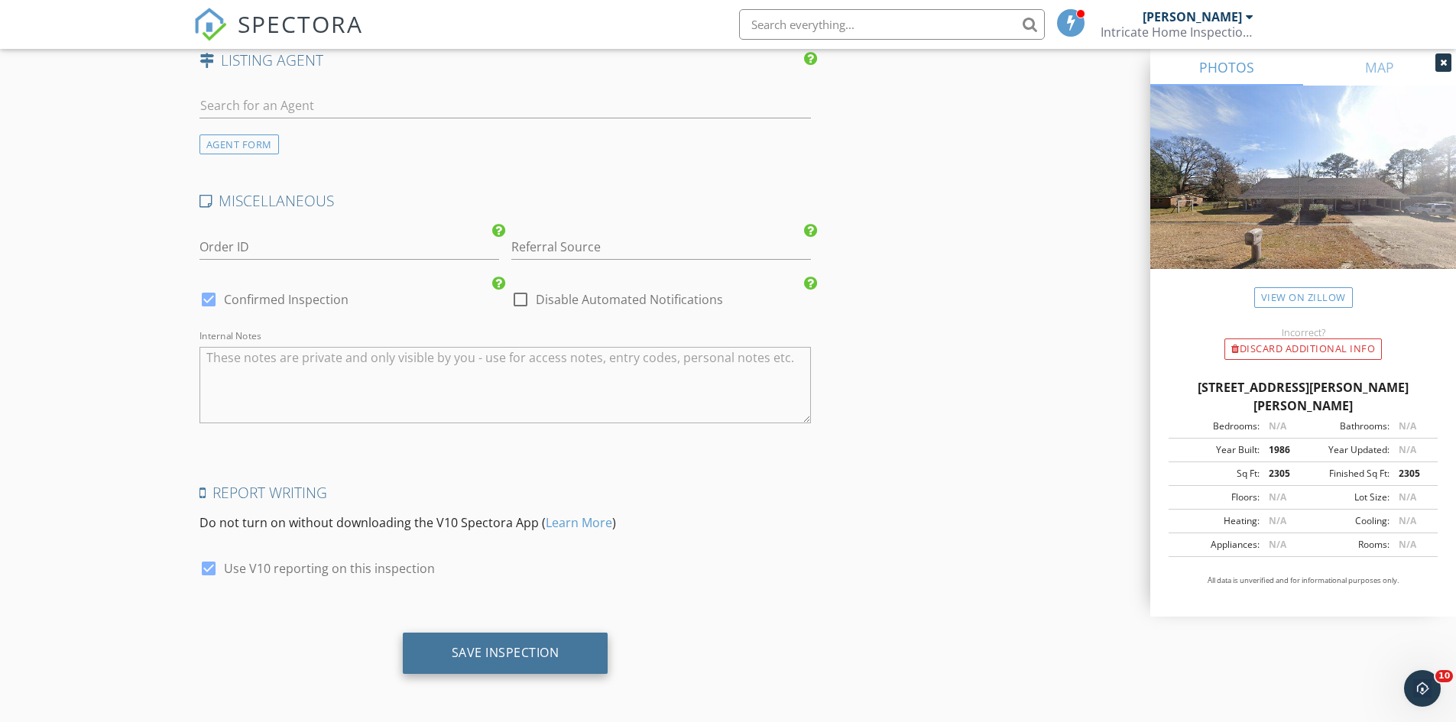
click at [456, 651] on div "Save Inspection" at bounding box center [506, 652] width 108 height 15
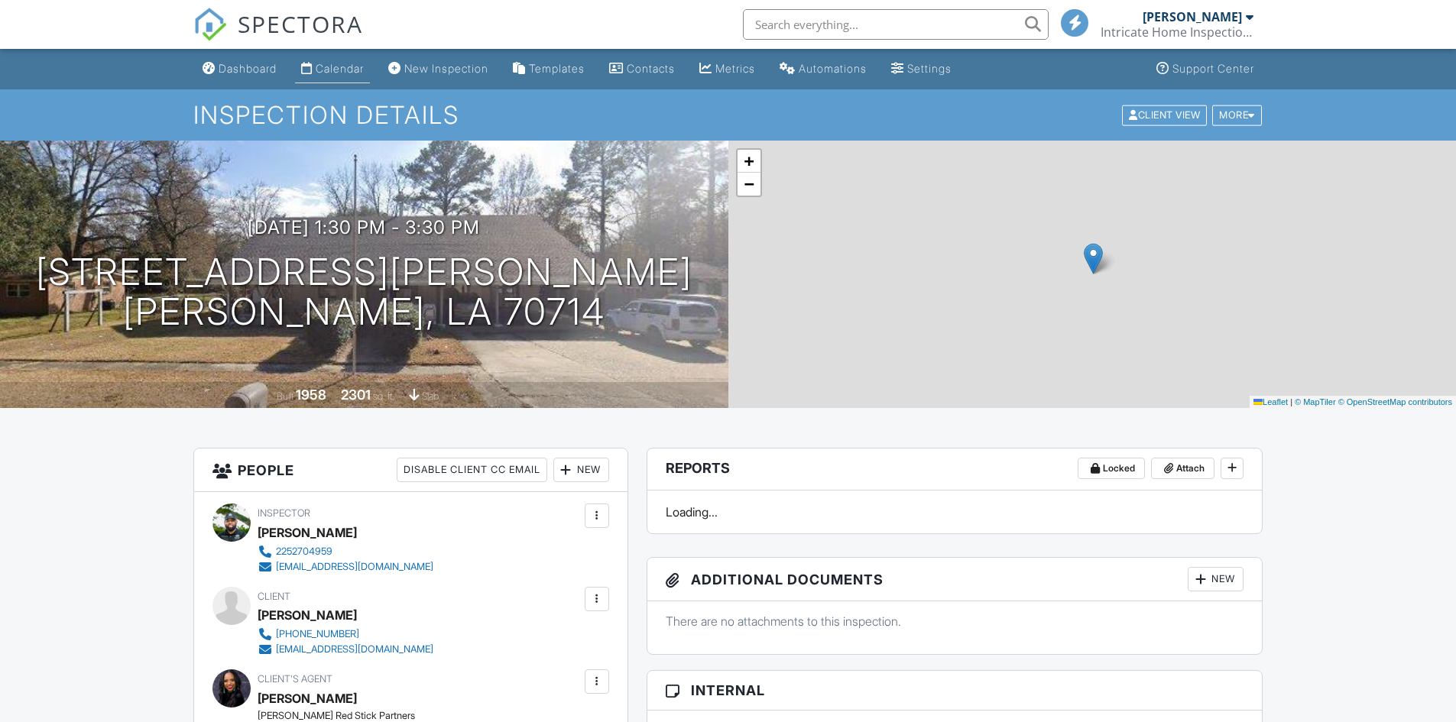
click at [332, 65] on div "Calendar" at bounding box center [340, 68] width 48 height 13
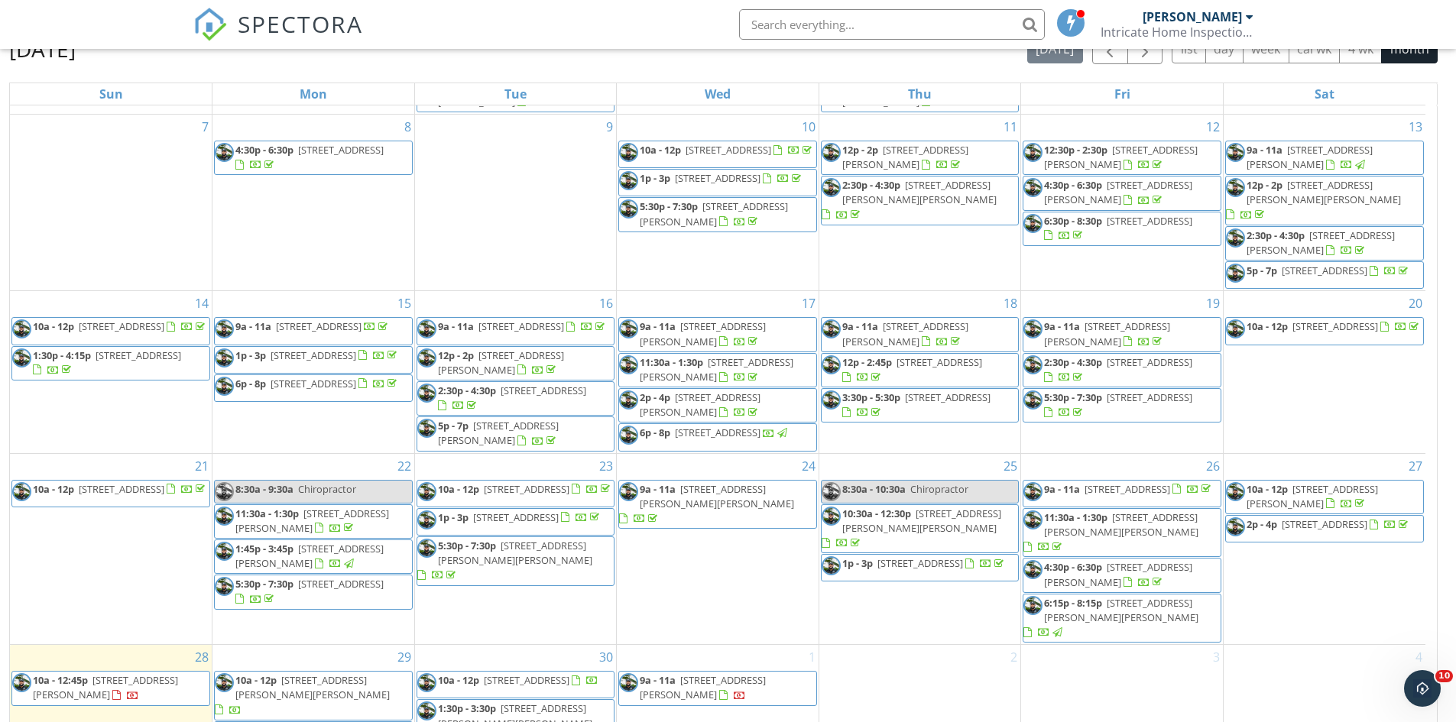
scroll to position [203, 0]
